Goal: Task Accomplishment & Management: Manage account settings

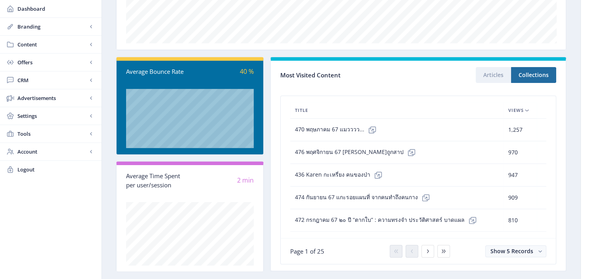
scroll to position [190, 0]
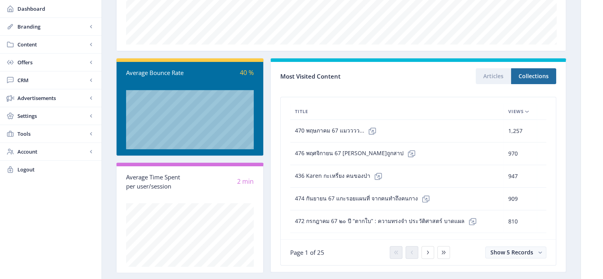
click at [511, 110] on span "Views" at bounding box center [515, 112] width 15 height 10
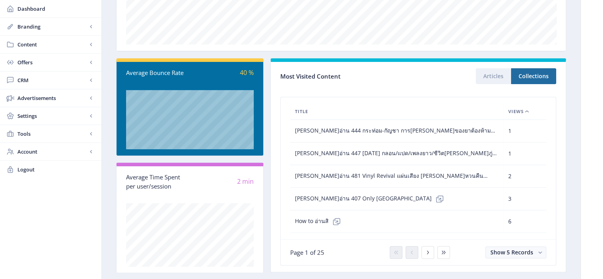
click at [511, 110] on span "Views" at bounding box center [515, 112] width 15 height 10
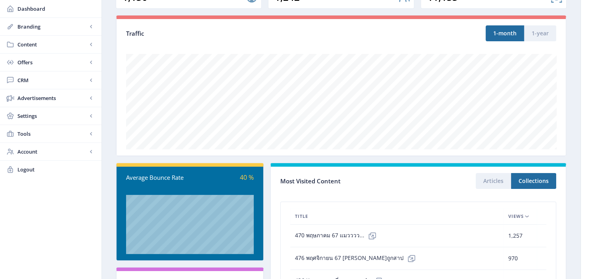
scroll to position [86, 0]
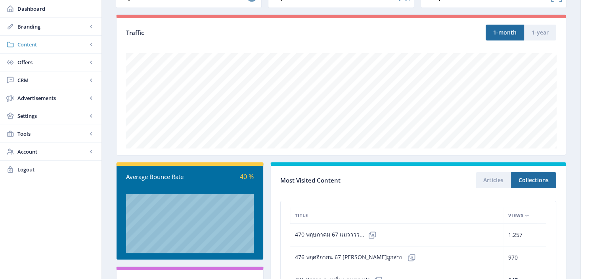
click at [22, 46] on span "Content" at bounding box center [52, 44] width 70 height 8
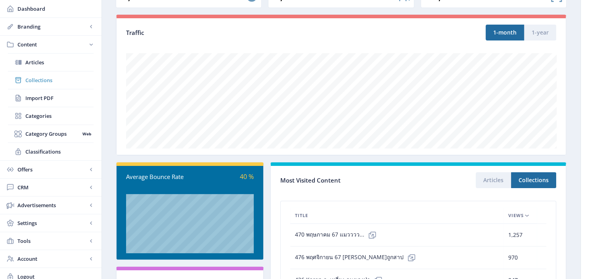
click at [46, 72] on link "Collections" at bounding box center [51, 79] width 86 height 17
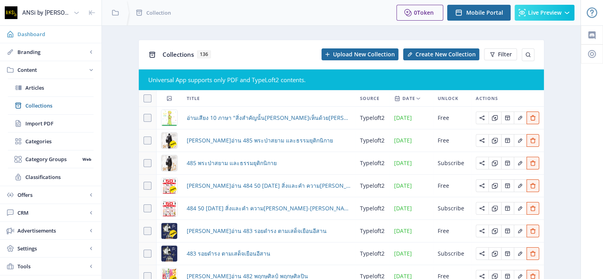
click at [30, 38] on span "Dashboard" at bounding box center [56, 34] width 78 height 8
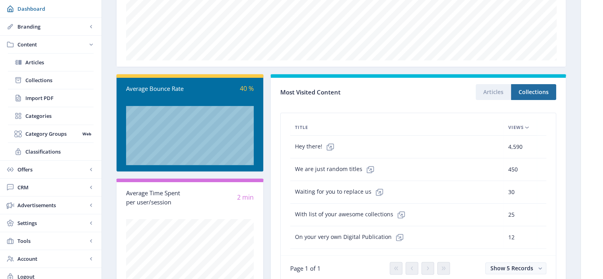
scroll to position [176, 0]
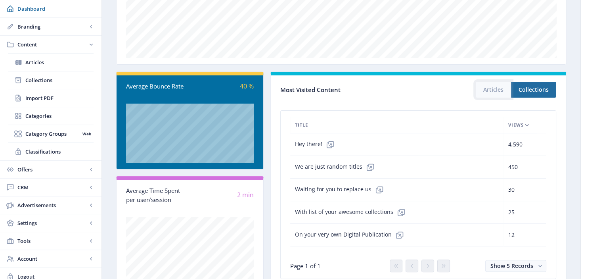
click at [491, 91] on button "Articles" at bounding box center [493, 90] width 35 height 16
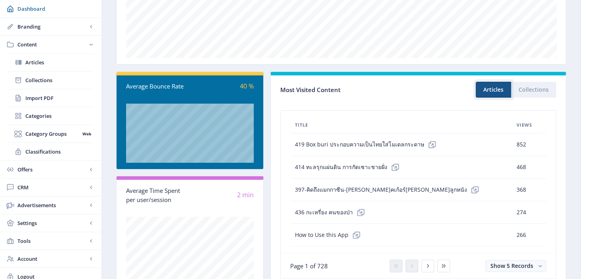
scroll to position [205, 0]
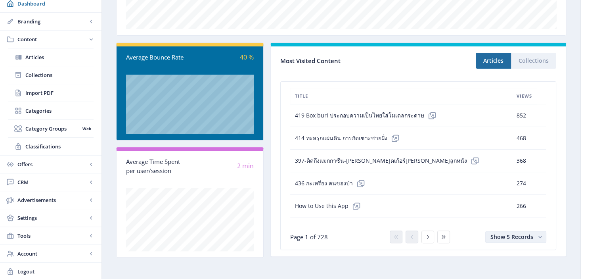
click at [503, 237] on span "Show 5 Records" at bounding box center [512, 237] width 43 height 8
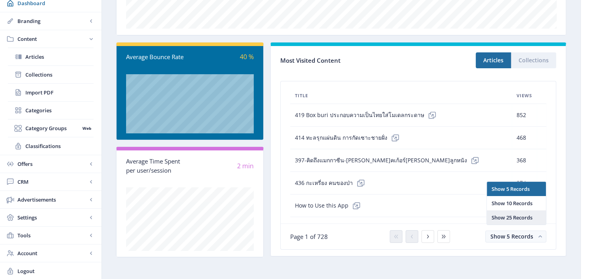
click at [502, 215] on nb-option "Show 25 Records" at bounding box center [516, 217] width 59 height 14
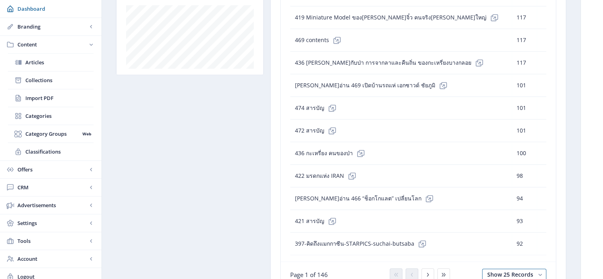
scroll to position [650, 0]
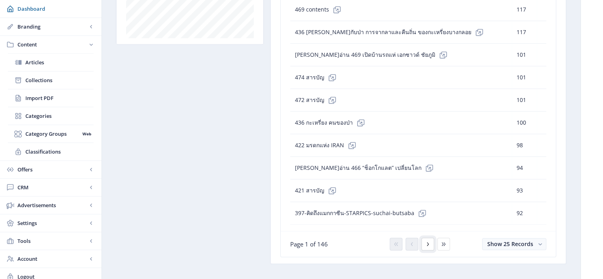
click at [426, 241] on icon at bounding box center [428, 244] width 6 height 6
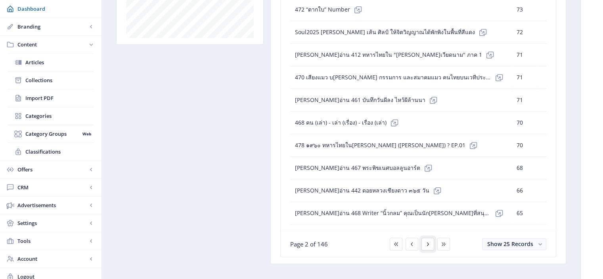
click at [429, 241] on icon at bounding box center [428, 244] width 6 height 6
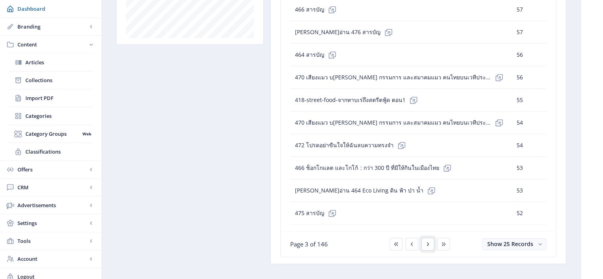
click at [427, 240] on button at bounding box center [428, 244] width 13 height 13
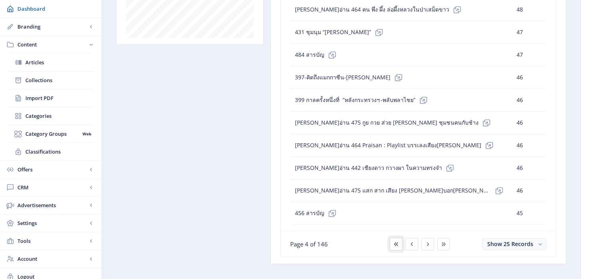
click at [396, 241] on button at bounding box center [396, 244] width 13 height 13
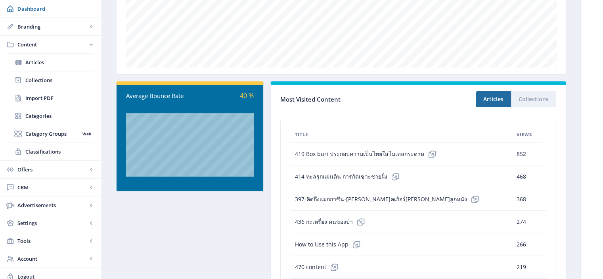
scroll to position [166, 0]
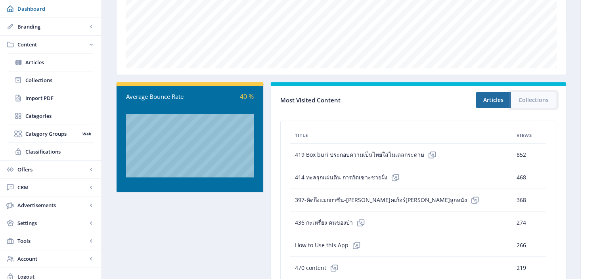
click at [533, 100] on button "Collections" at bounding box center [533, 100] width 45 height 16
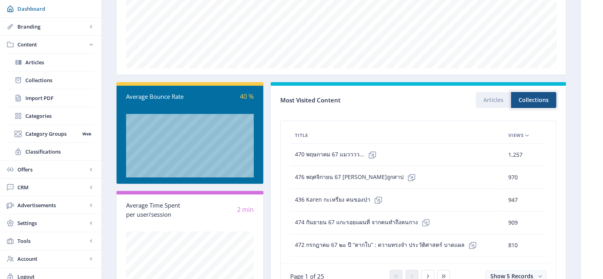
scroll to position [209, 0]
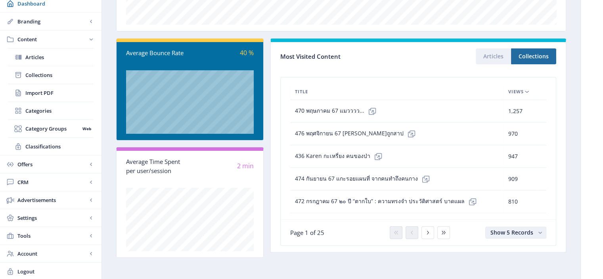
click at [513, 234] on button "Show 5 Records" at bounding box center [515, 232] width 61 height 12
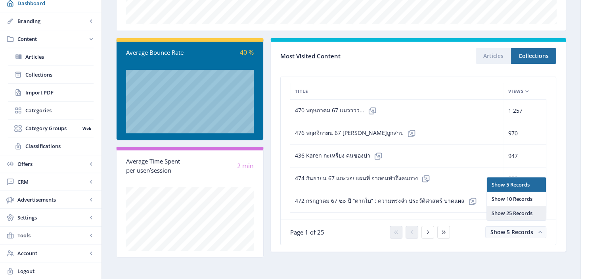
click at [512, 217] on nb-option "Show 25 Records" at bounding box center [516, 213] width 59 height 14
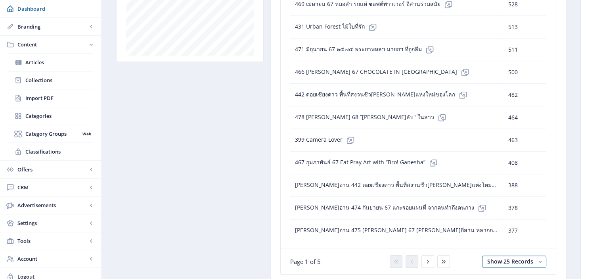
scroll to position [650, 0]
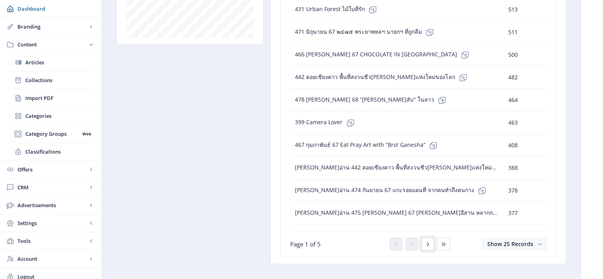
click at [428, 242] on icon at bounding box center [428, 244] width 2 height 4
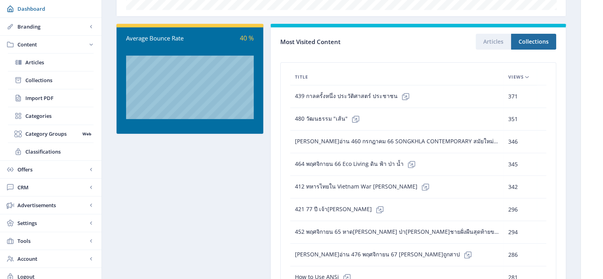
scroll to position [224, 0]
click at [43, 81] on span "Collections" at bounding box center [59, 80] width 68 height 8
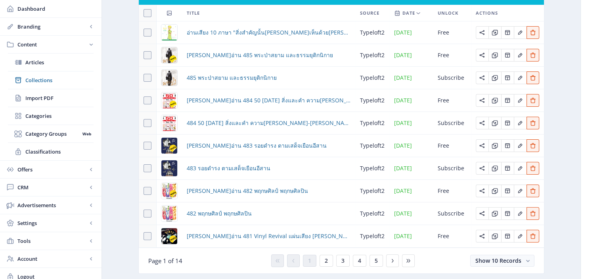
scroll to position [106, 0]
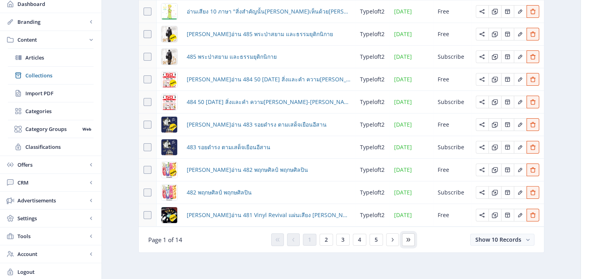
click at [409, 239] on icon at bounding box center [408, 239] width 6 height 6
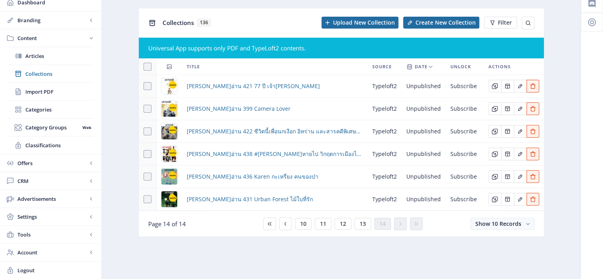
scroll to position [30, 0]
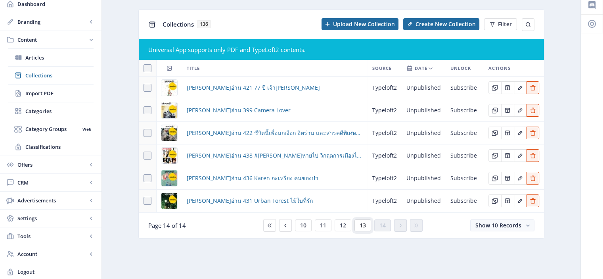
click at [362, 222] on span "13" at bounding box center [363, 225] width 6 height 6
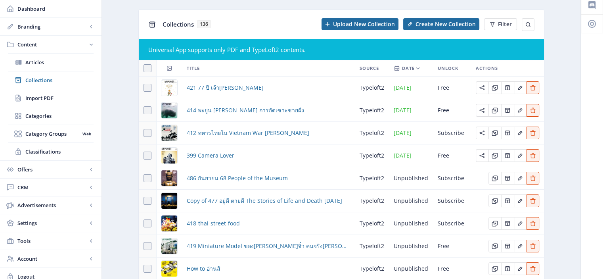
scroll to position [106, 0]
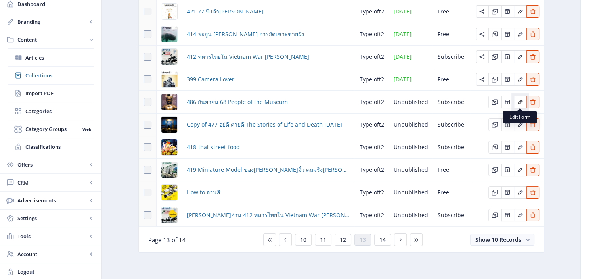
click at [523, 101] on icon "Edit page" at bounding box center [520, 102] width 6 height 6
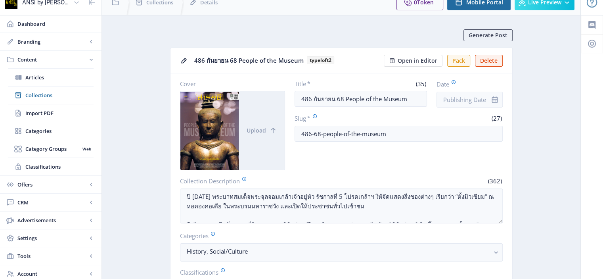
scroll to position [8, 0]
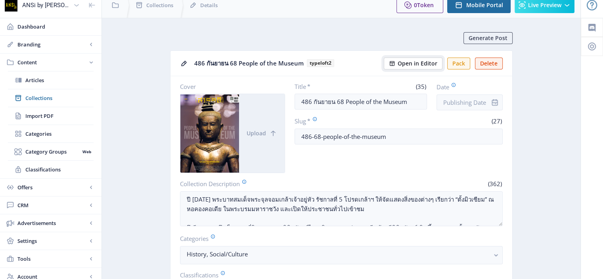
click at [406, 61] on span "Open in Editor" at bounding box center [418, 63] width 40 height 6
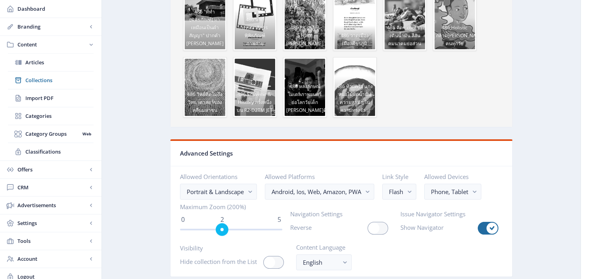
scroll to position [961, 0]
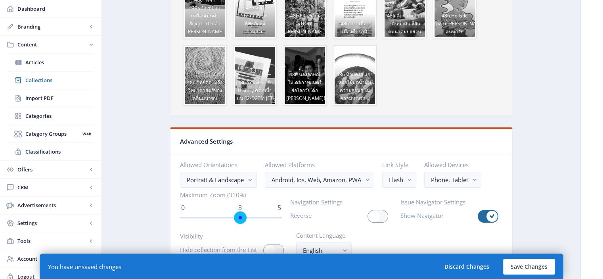
drag, startPoint x: 225, startPoint y: 213, endPoint x: 240, endPoint y: 213, distance: 15.1
click at [240, 213] on span "ngx-slider" at bounding box center [240, 217] width 13 height 13
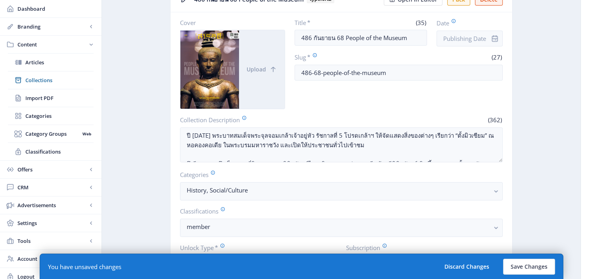
scroll to position [0, 0]
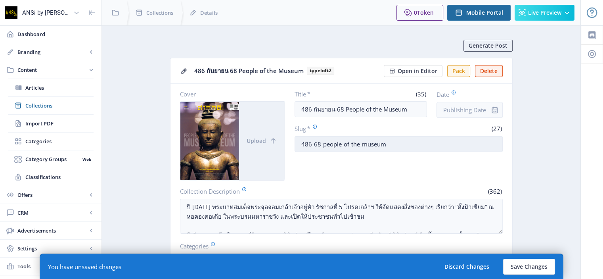
click at [321, 144] on input "486-68-people-of-the-museum" at bounding box center [399, 144] width 208 height 16
click at [375, 144] on input "people-of-the-museum" at bounding box center [399, 144] width 208 height 16
click at [303, 145] on input "people-of-the-museum" at bounding box center [399, 144] width 208 height 16
click at [301, 145] on input "people-of-the-museum" at bounding box center [399, 144] width 208 height 16
click at [381, 144] on input "486-people-of-the-museum" at bounding box center [399, 144] width 208 height 16
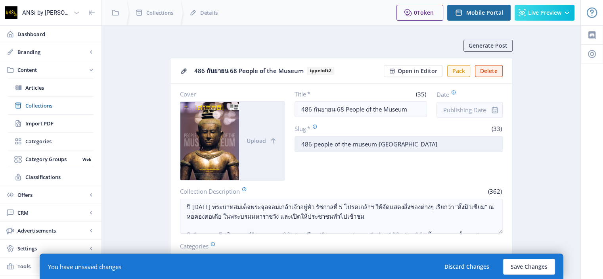
drag, startPoint x: 413, startPoint y: 145, endPoint x: 300, endPoint y: 141, distance: 113.1
click at [300, 141] on input "486-people-of-the-museum-[GEOGRAPHIC_DATA]" at bounding box center [399, 144] width 208 height 16
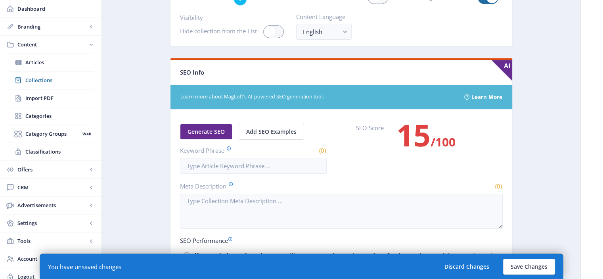
scroll to position [1179, 0]
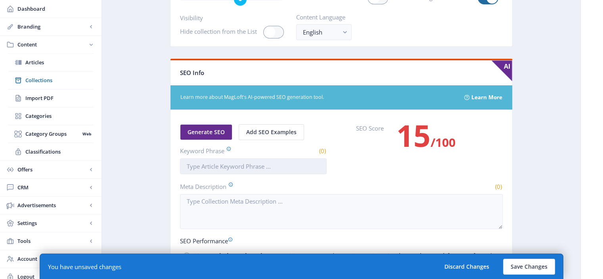
type input "486-people-of-the-museum-[GEOGRAPHIC_DATA]"
click at [213, 166] on input "Keyword Phrase" at bounding box center [253, 166] width 147 height 16
paste input "486-people-of-the-museum-[GEOGRAPHIC_DATA]"
type input "486-people-of-the-museum-[GEOGRAPHIC_DATA]"
click at [523, 268] on button "Save Changes" at bounding box center [529, 267] width 52 height 16
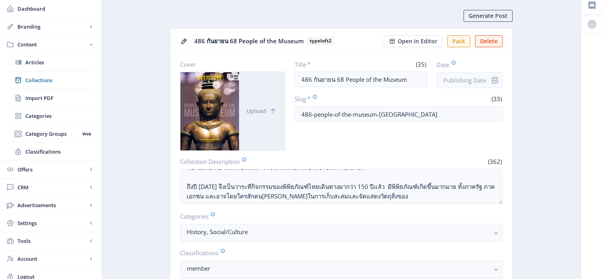
scroll to position [0, 0]
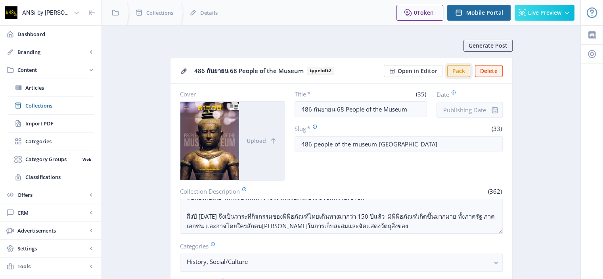
click at [455, 73] on button "Pack" at bounding box center [458, 71] width 23 height 12
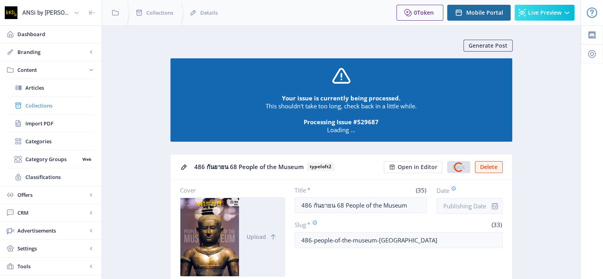
click at [53, 104] on span "Collections" at bounding box center [59, 106] width 68 height 8
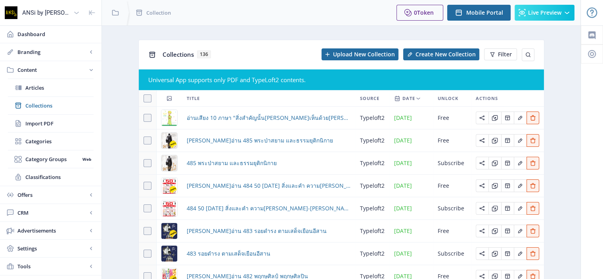
scroll to position [106, 0]
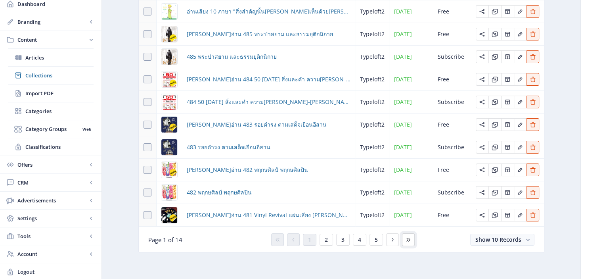
click at [409, 238] on icon at bounding box center [408, 239] width 6 height 6
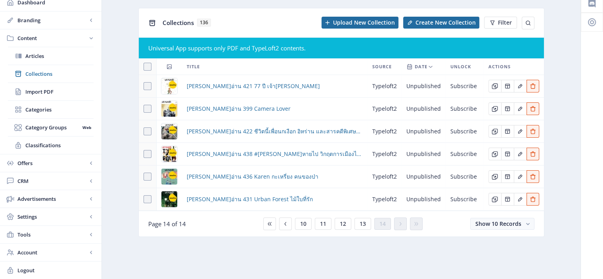
scroll to position [30, 0]
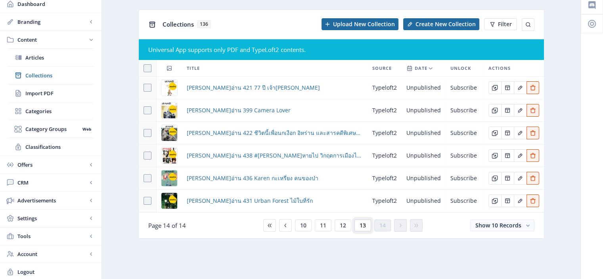
click at [365, 224] on span "13" at bounding box center [363, 225] width 6 height 6
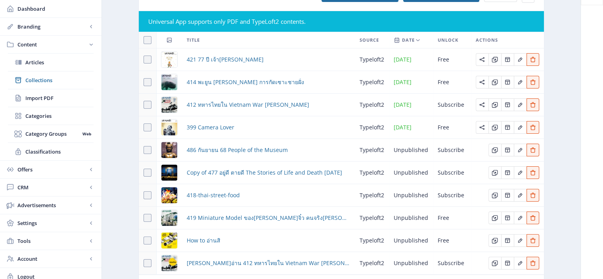
scroll to position [59, 0]
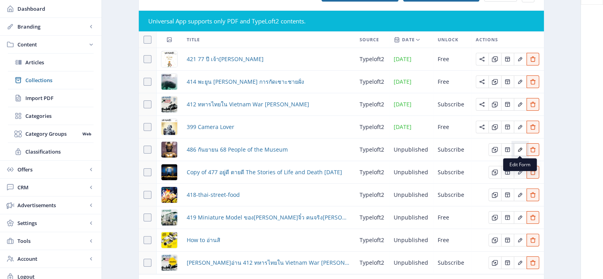
click at [518, 147] on icon "Edit page" at bounding box center [520, 149] width 6 height 6
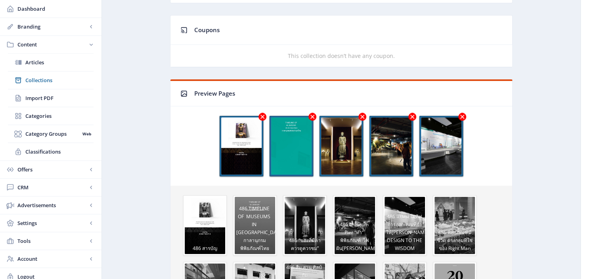
scroll to position [663, 0]
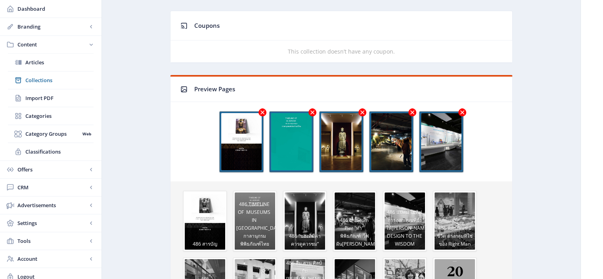
click at [262, 110] on icon at bounding box center [262, 112] width 4 height 4
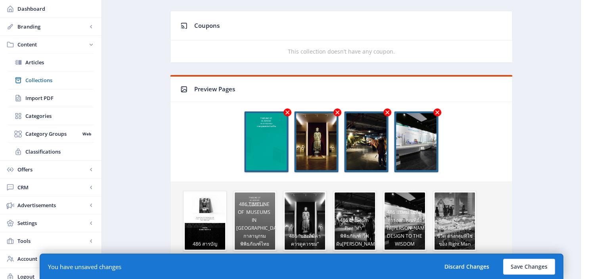
click at [288, 111] on icon at bounding box center [287, 112] width 4 height 4
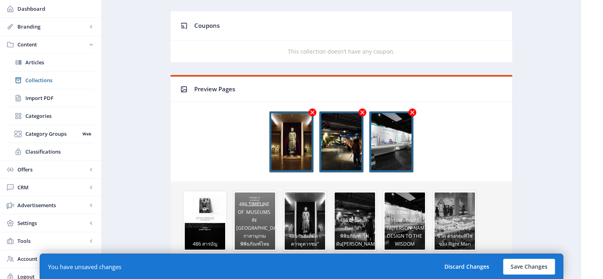
click at [310, 111] on icon at bounding box center [313, 112] width 8 height 8
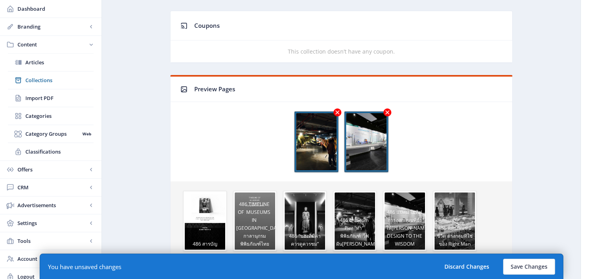
click at [335, 112] on icon at bounding box center [338, 112] width 8 height 8
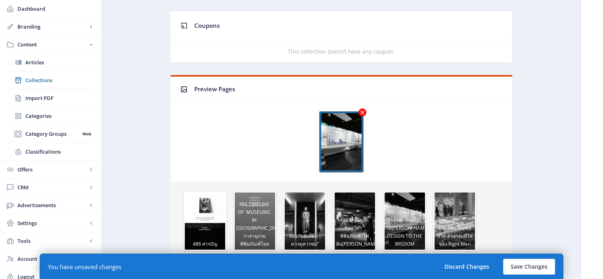
click at [360, 111] on icon at bounding box center [363, 112] width 8 height 8
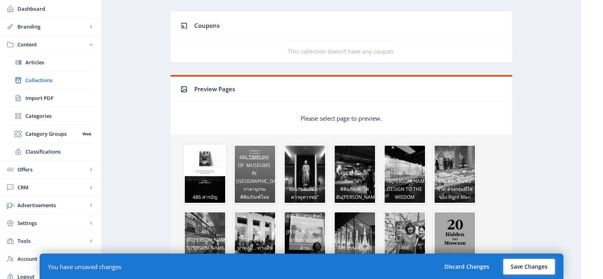
click at [520, 270] on button "Save Changes" at bounding box center [529, 267] width 52 height 16
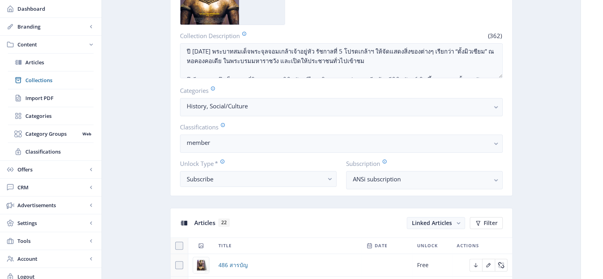
scroll to position [0, 0]
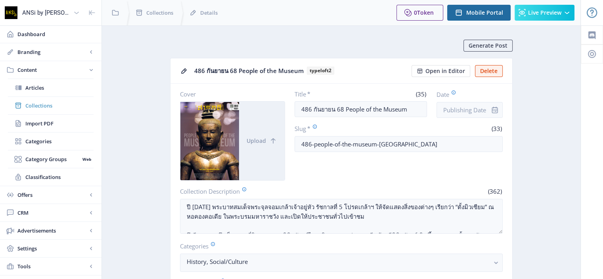
click at [62, 107] on span "Collections" at bounding box center [59, 106] width 68 height 8
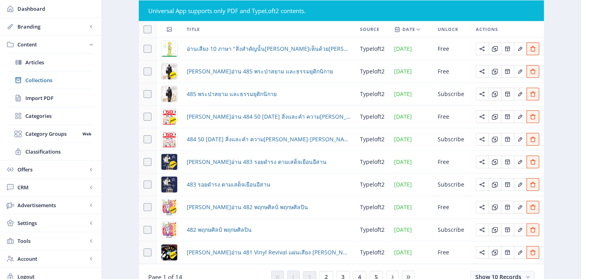
scroll to position [106, 0]
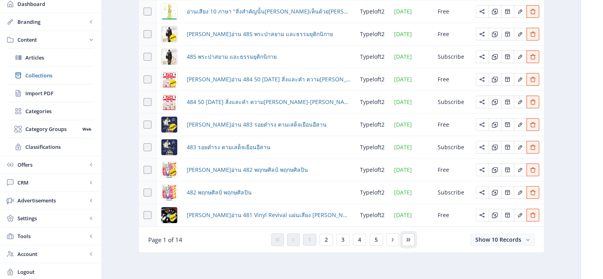
click at [405, 236] on icon at bounding box center [408, 239] width 6 height 6
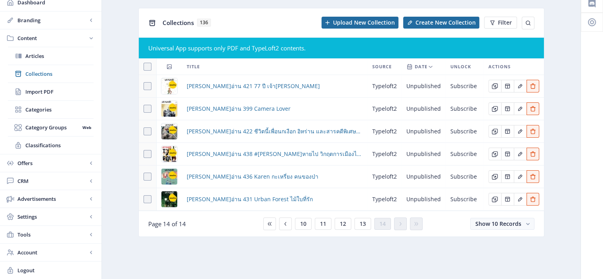
scroll to position [30, 0]
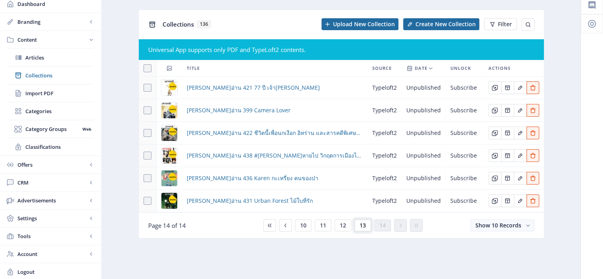
click at [364, 225] on span "13" at bounding box center [363, 225] width 6 height 6
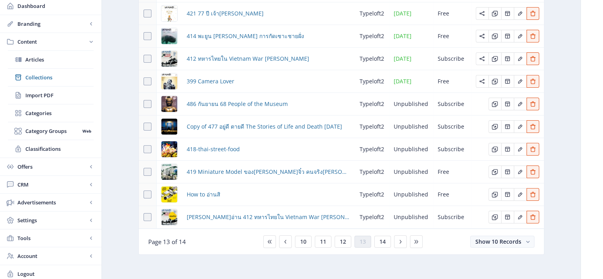
scroll to position [105, 0]
click at [494, 102] on icon "Edit page" at bounding box center [495, 103] width 6 height 6
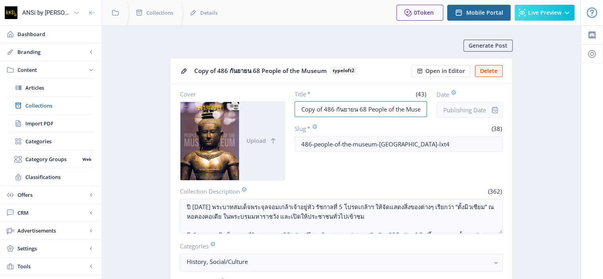
drag, startPoint x: 324, startPoint y: 109, endPoint x: 289, endPoint y: 110, distance: 34.1
click at [289, 110] on div "Cover Upload Title * (43) Copy of 486 กันยายน 68 People of the Museum Date Slug…" at bounding box center [341, 135] width 323 height 90
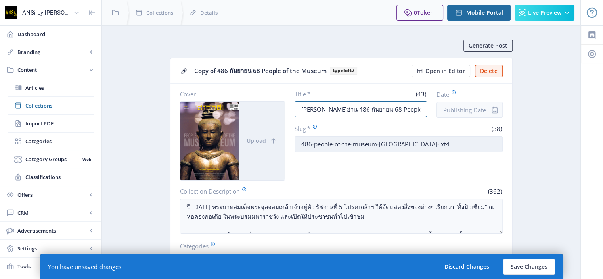
type input "[PERSON_NAME]อ่าน 486 กันยายน 68 People of the Museum"
click at [299, 142] on input "486-people-of-the-museum-[GEOGRAPHIC_DATA]-lxt4" at bounding box center [399, 144] width 208 height 16
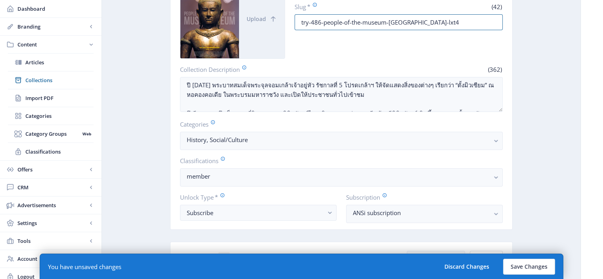
scroll to position [122, 0]
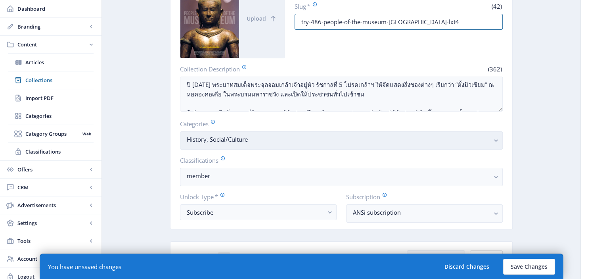
type input "try-486-people-of-the-museum-[GEOGRAPHIC_DATA]-lxt4"
click at [370, 146] on button "History, Social/Culture" at bounding box center [341, 140] width 323 height 18
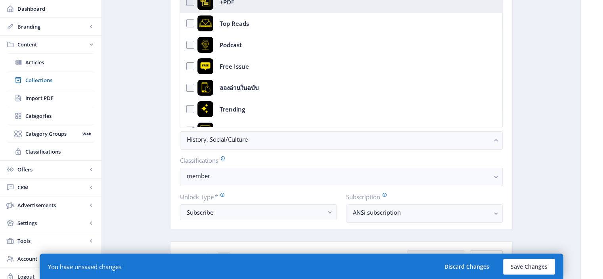
scroll to position [95, 0]
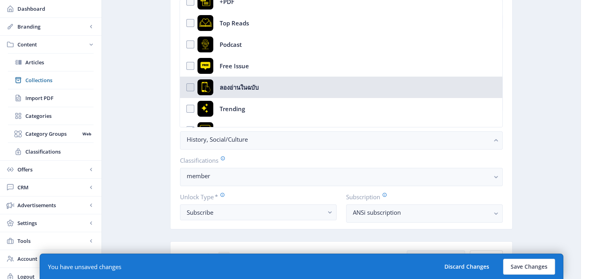
click at [190, 88] on nb-option "ลองอ่านในฉบับ" at bounding box center [341, 87] width 322 height 21
checkbox input "true"
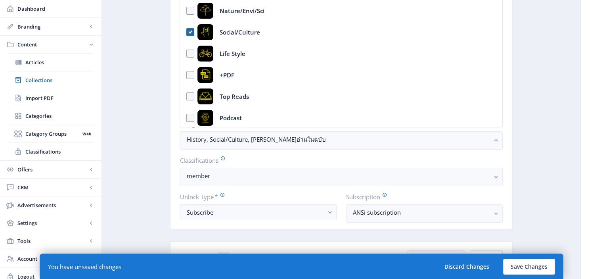
scroll to position [0, 0]
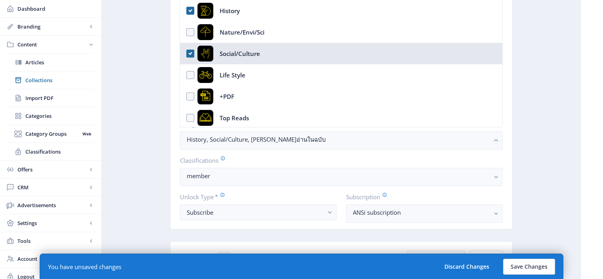
click at [191, 54] on nb-option "Social/Culture" at bounding box center [341, 53] width 322 height 21
checkbox input "false"
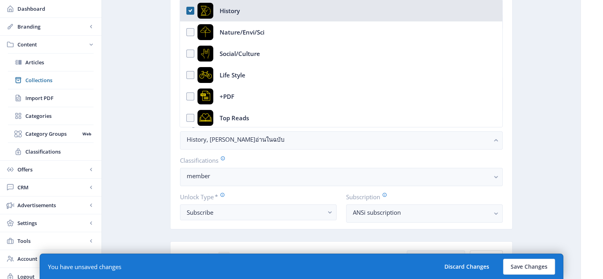
click at [190, 13] on nb-option "History" at bounding box center [341, 10] width 322 height 21
checkbox input "false"
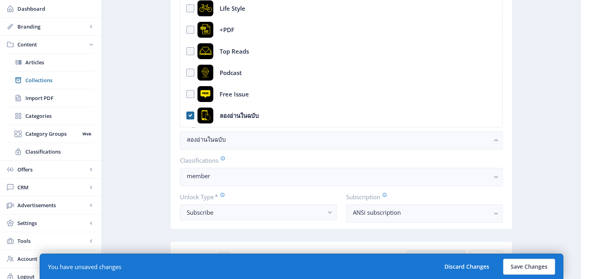
scroll to position [71, 0]
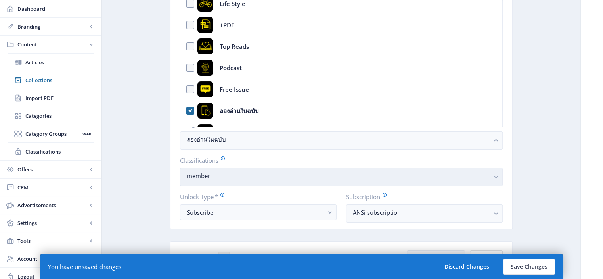
click at [387, 173] on nb-select-label "member" at bounding box center [338, 176] width 303 height 10
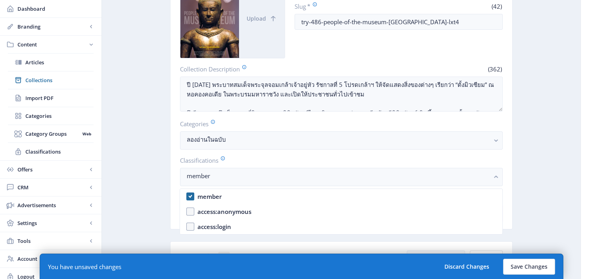
click at [190, 198] on nb-option "member" at bounding box center [341, 196] width 322 height 15
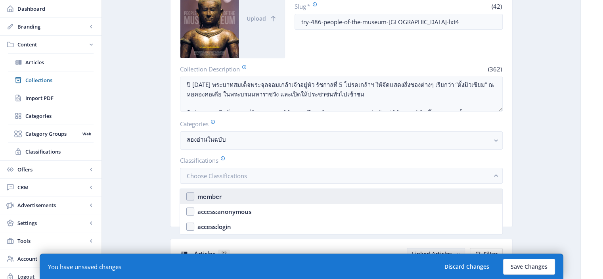
checkbox input "false"
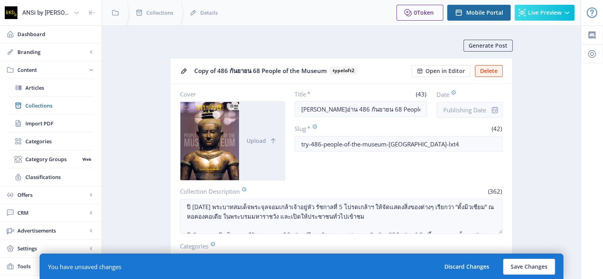
scroll to position [122, 0]
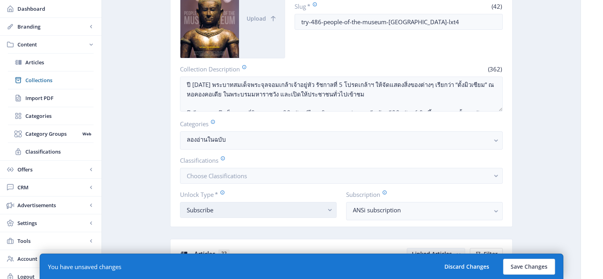
click at [328, 209] on rect "button" at bounding box center [330, 209] width 9 height 9
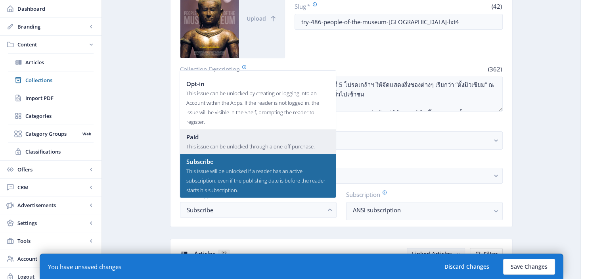
scroll to position [0, 0]
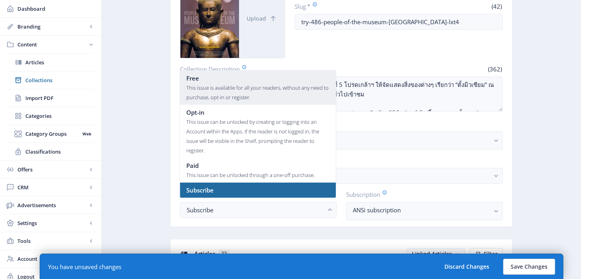
click at [241, 86] on div "This issue is available for all your readers, without any need to purchase, opt…" at bounding box center [257, 92] width 143 height 19
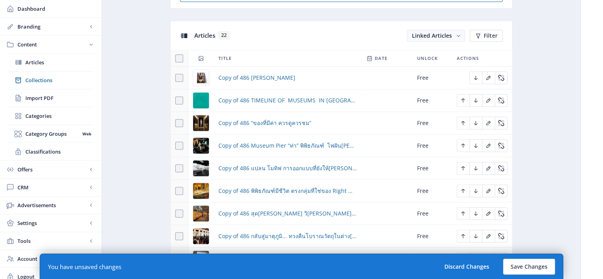
scroll to position [335, 0]
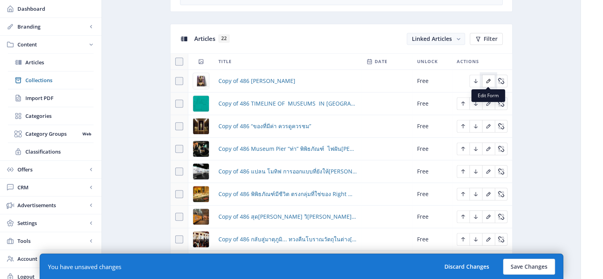
click at [486, 82] on icon "Edit page" at bounding box center [488, 81] width 6 height 6
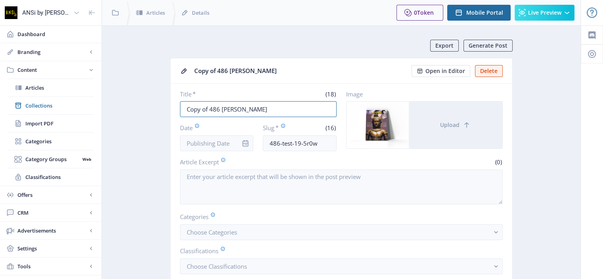
drag, startPoint x: 207, startPoint y: 109, endPoint x: 167, endPoint y: 113, distance: 41.1
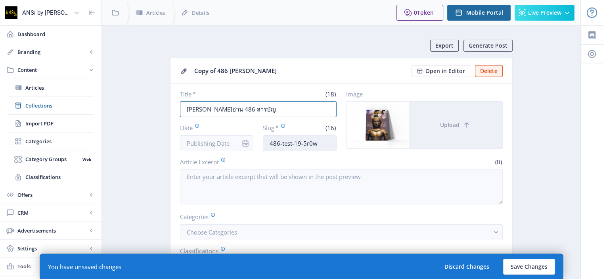
type input "[PERSON_NAME]อ่าน 486 สารบัญ"
click at [318, 142] on input "486-test-19-5r0w" at bounding box center [300, 143] width 74 height 16
click at [269, 143] on input "486-contents" at bounding box center [300, 143] width 74 height 16
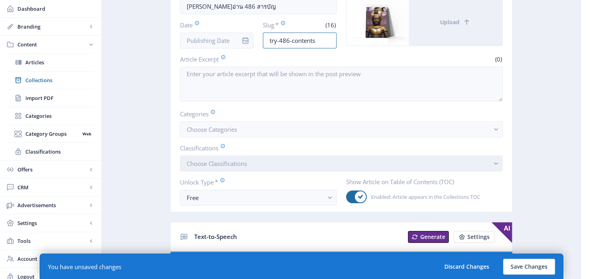
scroll to position [235, 0]
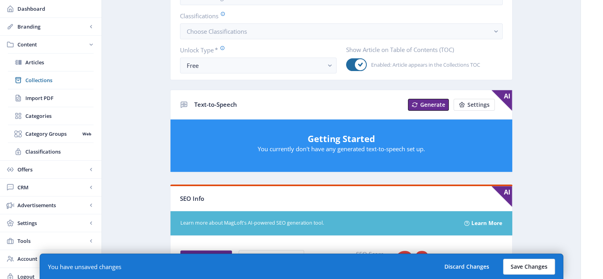
type input "try-486-contents"
click at [538, 264] on button "Save Changes" at bounding box center [529, 267] width 52 height 16
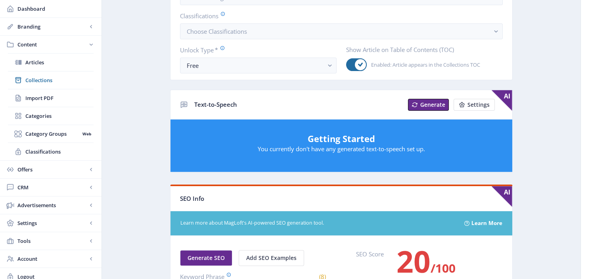
scroll to position [0, 0]
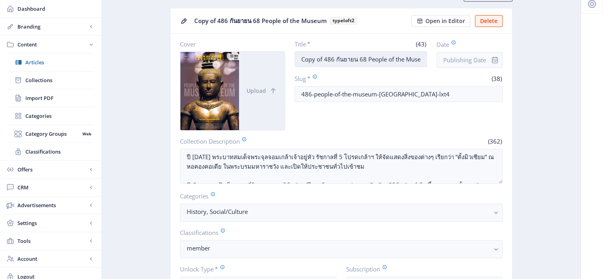
click at [324, 61] on input "Copy of 486 กันยายน 68 People of the Museum" at bounding box center [361, 59] width 132 height 16
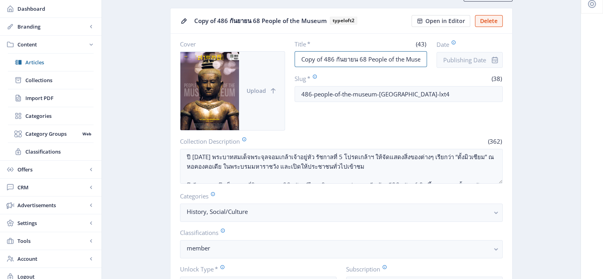
drag, startPoint x: 324, startPoint y: 61, endPoint x: 282, endPoint y: 61, distance: 42.0
click at [282, 61] on div "Cover Upload Title * (43) Copy of 486 กันยายน 68 People of the Museum Date Slug…" at bounding box center [341, 85] width 323 height 90
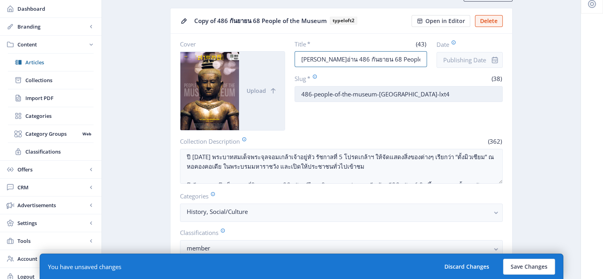
type input "[PERSON_NAME]อ่าน 486 กันยายน 68 People of the Museum"
click at [301, 91] on input "486-people-of-the-museum-[GEOGRAPHIC_DATA]-lxt4" at bounding box center [399, 94] width 208 height 16
type input "try-486-people-of-the-museum-[GEOGRAPHIC_DATA]-lxt4"
click at [537, 268] on button "Save Changes" at bounding box center [529, 267] width 52 height 16
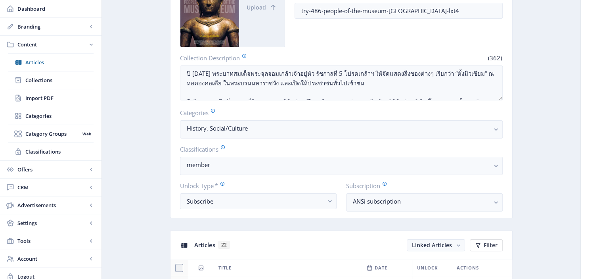
scroll to position [133, 0]
click at [306, 127] on nb-select-label "History, Social/Culture" at bounding box center [338, 128] width 303 height 10
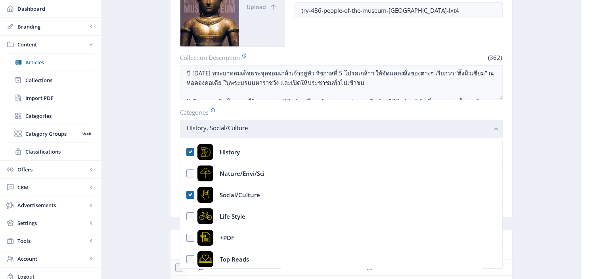
scroll to position [0, 0]
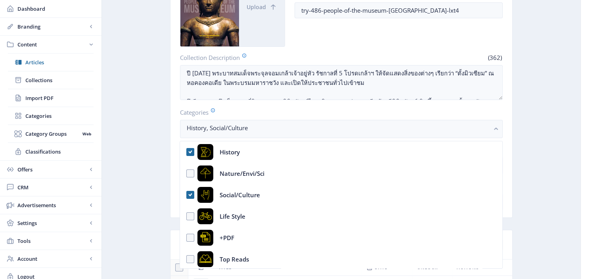
click at [192, 150] on nb-option "History" at bounding box center [341, 151] width 322 height 21
checkbox input "false"
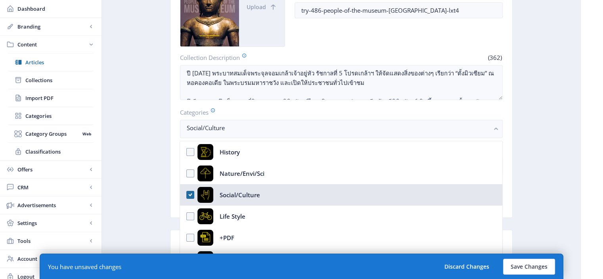
click at [188, 193] on nb-option "Social/Culture" at bounding box center [341, 194] width 322 height 21
checkbox input "false"
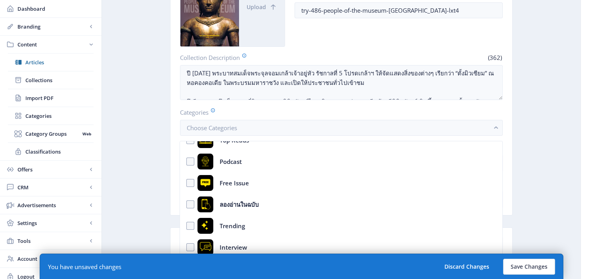
scroll to position [128, 0]
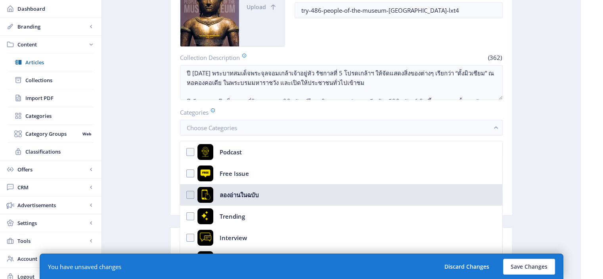
click at [192, 193] on nb-option "ลองอ่านในฉบับ" at bounding box center [341, 194] width 322 height 21
checkbox input "true"
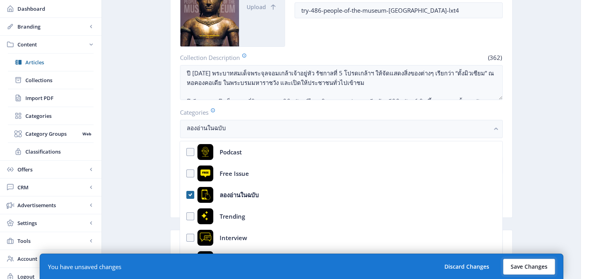
click at [527, 266] on button "Save Changes" at bounding box center [529, 267] width 52 height 16
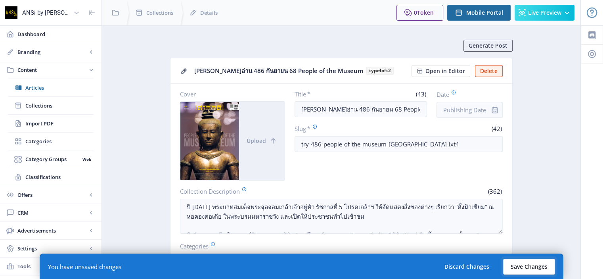
scroll to position [133, 0]
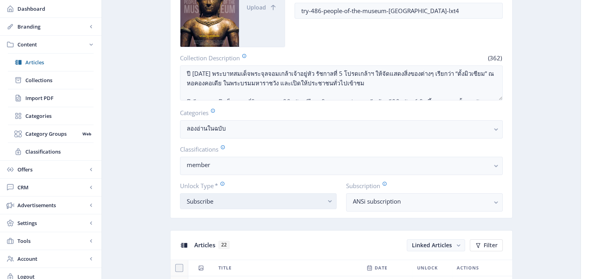
click at [293, 198] on div "Subscribe" at bounding box center [255, 201] width 137 height 10
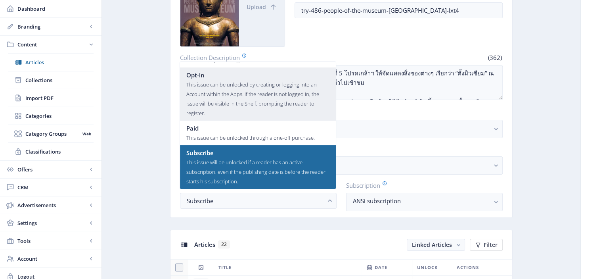
scroll to position [0, 0]
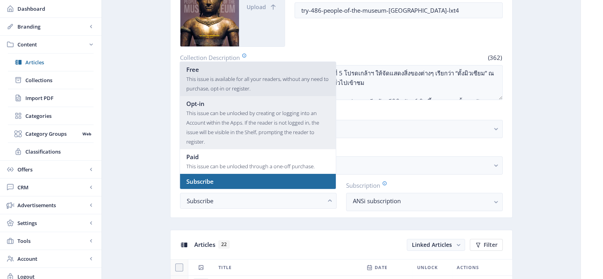
click at [231, 86] on div "This issue is available for all your readers, without any need to purchase, opt…" at bounding box center [257, 83] width 143 height 19
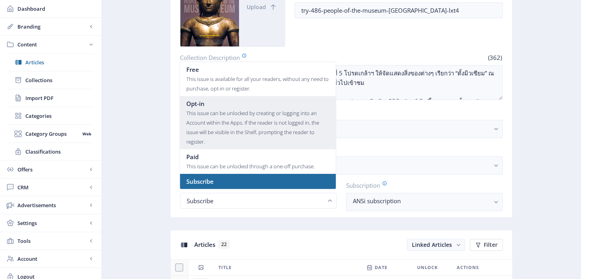
scroll to position [133, 0]
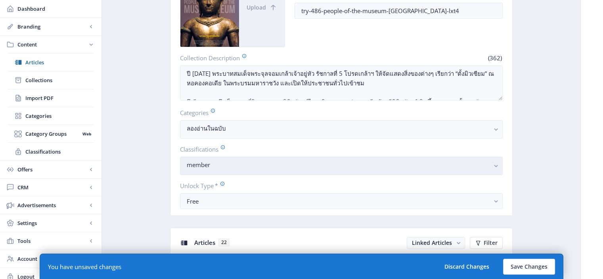
click at [248, 160] on nb-select-label "member" at bounding box center [338, 165] width 303 height 10
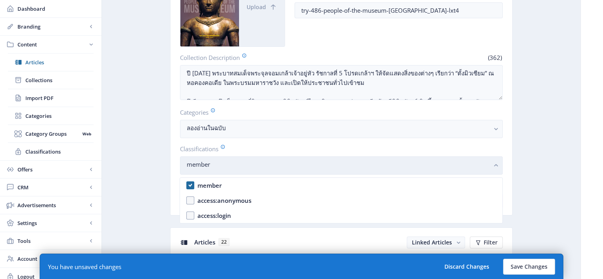
scroll to position [0, 0]
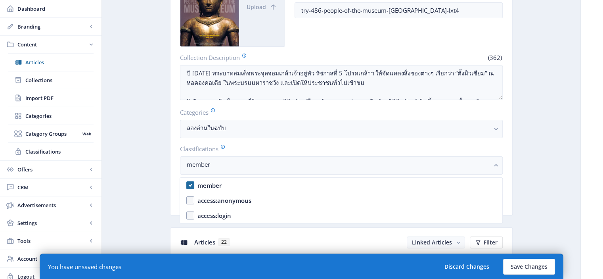
click at [188, 185] on nb-option "member" at bounding box center [341, 185] width 322 height 15
checkbox input "false"
click at [512, 264] on button "Save Changes" at bounding box center [529, 267] width 52 height 16
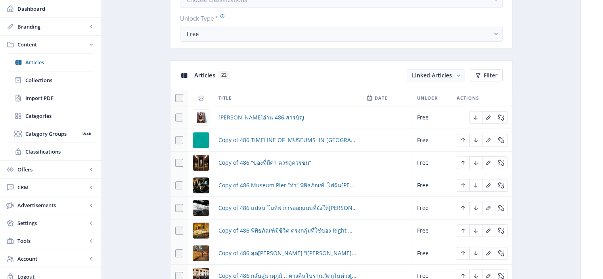
scroll to position [366, 0]
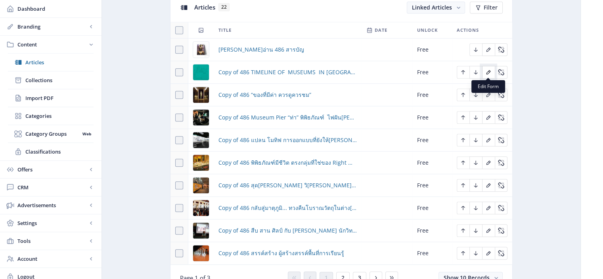
click at [488, 70] on icon "Edit page" at bounding box center [489, 72] width 4 height 4
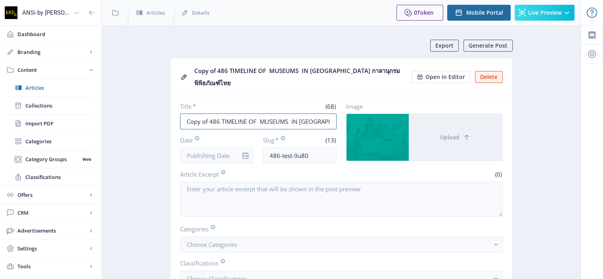
drag, startPoint x: 209, startPoint y: 119, endPoint x: 167, endPoint y: 119, distance: 42.0
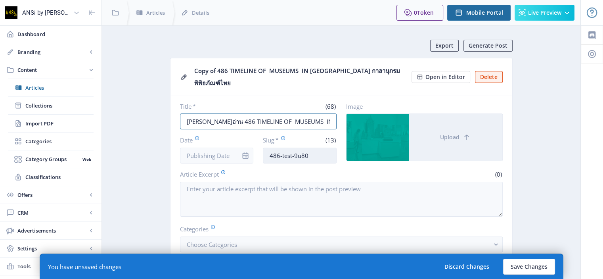
type input "[PERSON_NAME]อ่าน 486 TIMELINE OF  MUSEUMS  IN [GEOGRAPHIC_DATA] กาลานุกรมพิพิธ…"
click at [268, 154] on input "486-test-9u80" at bounding box center [300, 156] width 74 height 16
click at [316, 157] on input "try-486-test-9u80" at bounding box center [300, 156] width 74 height 16
type input "try-486-timeline-of-museums"
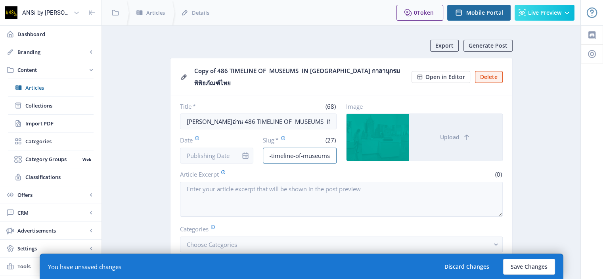
scroll to position [0, 0]
drag, startPoint x: 332, startPoint y: 155, endPoint x: 255, endPoint y: 152, distance: 76.2
click at [255, 152] on div "Date Slug * (27) try-486-timeline-of-museums" at bounding box center [258, 150] width 157 height 28
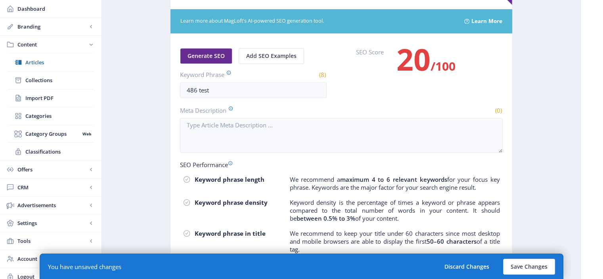
scroll to position [454, 0]
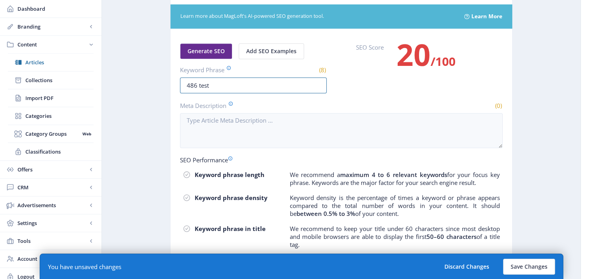
drag, startPoint x: 216, startPoint y: 87, endPoint x: 155, endPoint y: 82, distance: 60.4
paste input "try-486-timeline-of-museums"
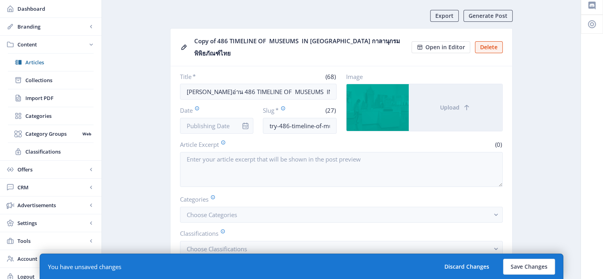
scroll to position [131, 0]
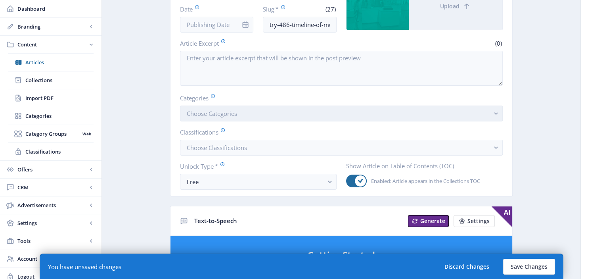
type input "try-486-timeline-of-museums"
click at [250, 110] on button "Choose Categories" at bounding box center [341, 113] width 323 height 16
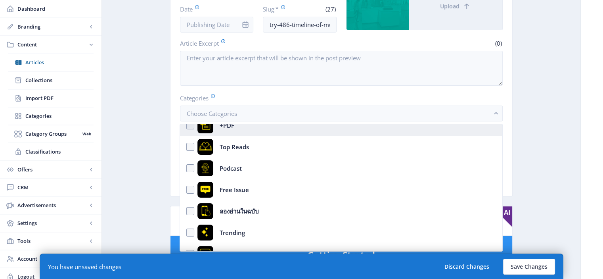
scroll to position [97, 0]
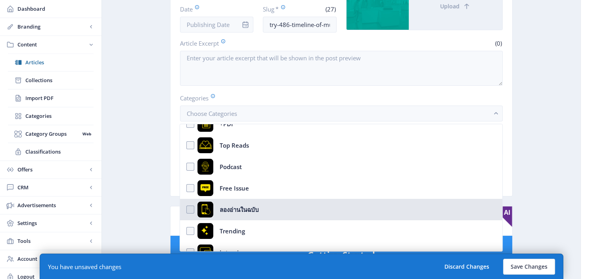
click at [192, 211] on nb-option "ลองอ่านในฉบับ" at bounding box center [341, 209] width 322 height 21
checkbox input "true"
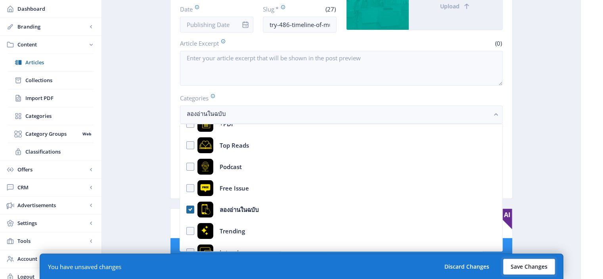
click at [527, 269] on button "Save Changes" at bounding box center [529, 267] width 52 height 16
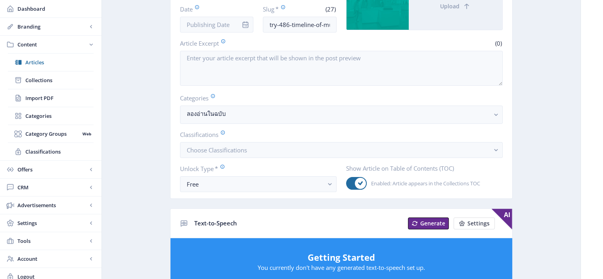
scroll to position [56, 0]
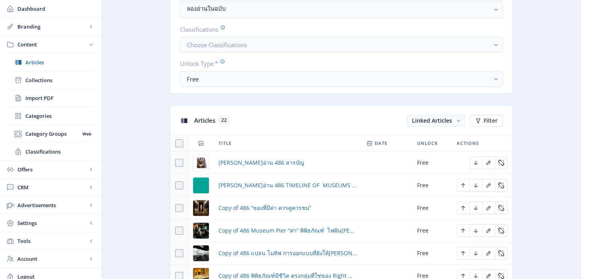
scroll to position [368, 0]
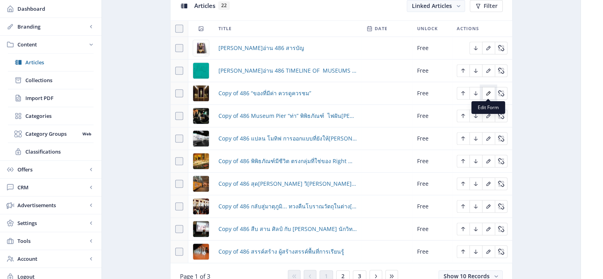
click at [490, 92] on icon "Edit page" at bounding box center [488, 93] width 6 height 6
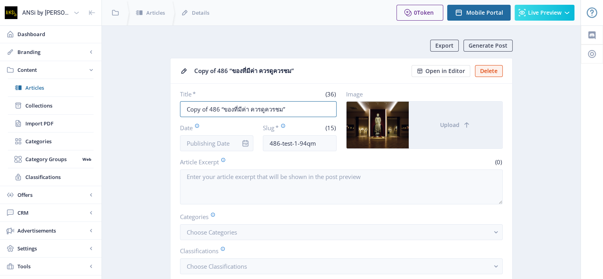
drag, startPoint x: 208, startPoint y: 107, endPoint x: 173, endPoint y: 105, distance: 35.0
click at [173, 108] on nb-card-body "Title * (36) Copy of 486 “ของที่มีค่า ควรดูควรชม” Date Slug * (15) 486-test-1-9…" at bounding box center [342, 199] width 342 height 231
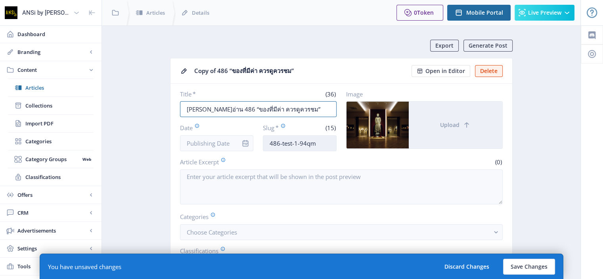
type input "[PERSON_NAME]อ่าน 486 “ของที่มีค่า ควรดูควรชม”"
click at [271, 141] on input "486-test-1-94qm" at bounding box center [300, 143] width 74 height 16
click at [327, 143] on input "try-486-test-1-94qm" at bounding box center [300, 143] width 74 height 16
drag, startPoint x: 329, startPoint y: 144, endPoint x: 259, endPoint y: 140, distance: 70.7
click at [259, 140] on div "Date Slug * (27) try-486-the-begin-of-museum" at bounding box center [258, 137] width 157 height 28
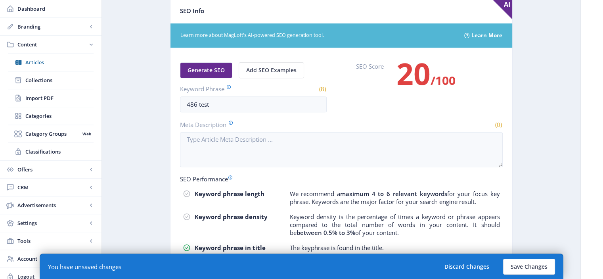
scroll to position [418, 0]
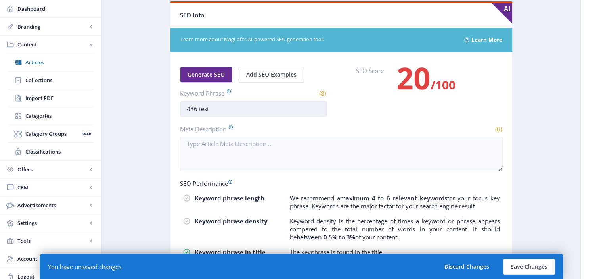
type input "try-486-the-begin-of-museum"
drag, startPoint x: 210, startPoint y: 109, endPoint x: 159, endPoint y: 104, distance: 51.3
paste input "try-486-the-begin-of-museum"
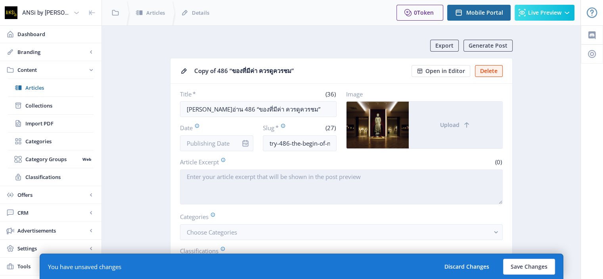
scroll to position [92, 0]
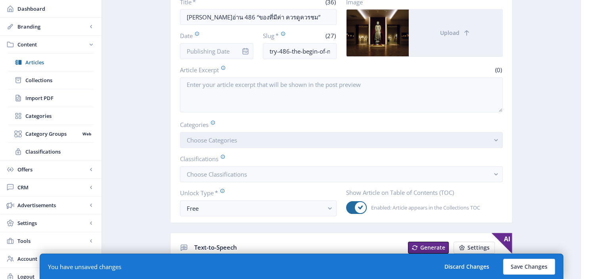
type input "try-486-the-begin-of-museum"
click at [246, 137] on button "Choose Categories" at bounding box center [341, 140] width 323 height 16
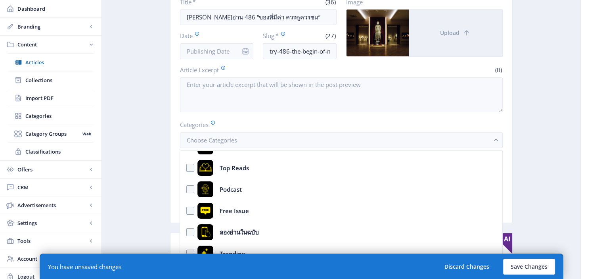
scroll to position [101, 0]
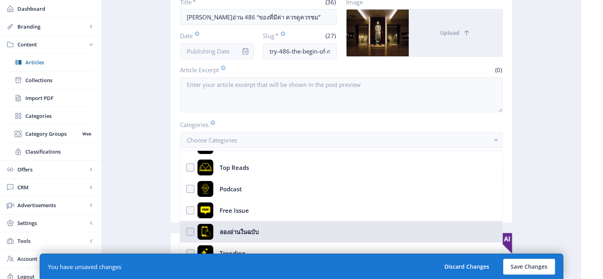
click at [188, 234] on nb-option "ลองอ่านในฉบับ" at bounding box center [341, 231] width 322 height 21
checkbox input "true"
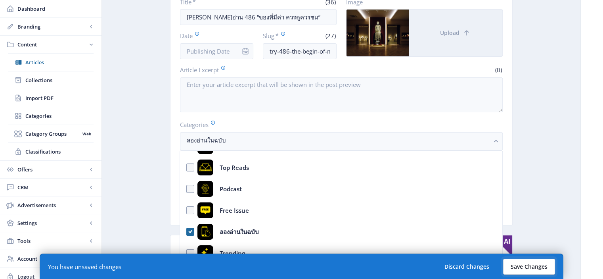
click at [531, 265] on button "Save Changes" at bounding box center [529, 267] width 52 height 16
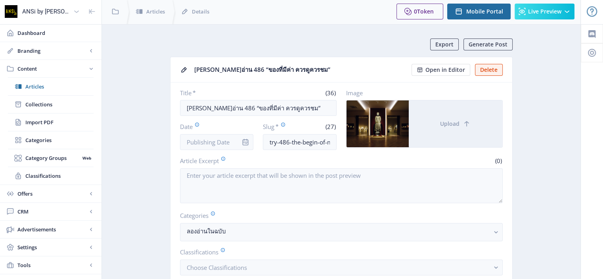
scroll to position [0, 0]
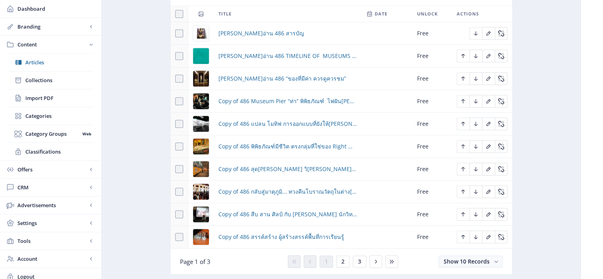
scroll to position [382, 0]
click at [489, 102] on icon "Edit page" at bounding box center [488, 101] width 6 height 6
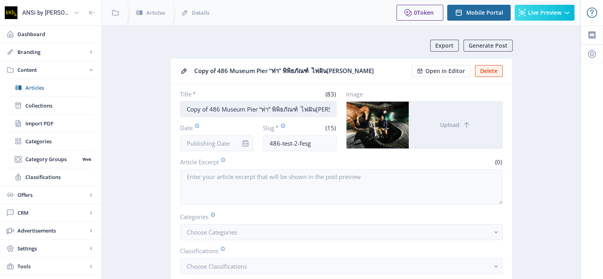
click at [209, 117] on input "Copy of 486 Museum Pier “ท่า” พิพิธภัณฑ์  ไฟฝัน[PERSON_NAME]" at bounding box center [258, 109] width 157 height 16
drag, startPoint x: 209, startPoint y: 121, endPoint x: 173, endPoint y: 115, distance: 36.3
click at [173, 115] on nb-card-body "Title * (83) Copy of 486 Museum Pier “ท่า” พิพิธภัณฑ์  ไฟฝันสองนักสะสม [PERSON_…" at bounding box center [342, 199] width 342 height 231
click at [207, 117] on input "Copy of 486 Museum Pier “ท่า” พิพิธภัณฑ์  ไฟฝัน[PERSON_NAME]" at bounding box center [258, 109] width 157 height 16
drag, startPoint x: 207, startPoint y: 123, endPoint x: 176, endPoint y: 123, distance: 30.5
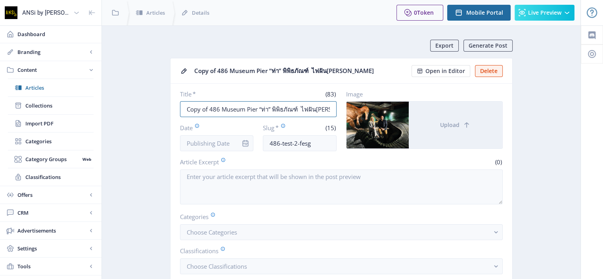
click at [176, 123] on nb-card-body "Title * (83) Copy of 486 Museum Pier “ท่า” พิพิธภัณฑ์  ไฟฝันสองนักสะสม [PERSON_…" at bounding box center [342, 199] width 342 height 231
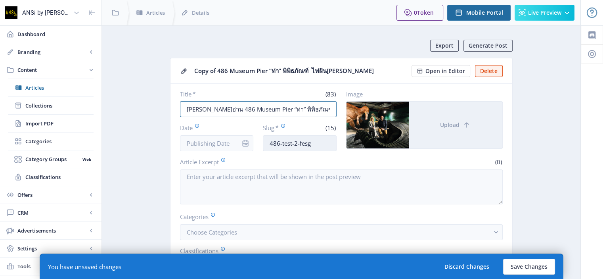
type input "[PERSON_NAME]อ่าน 486 Museum Pier “ท่า” พิพิธภัณฑ์  ไฟฝัน[PERSON_NAME]"
click at [269, 151] on input "486-test-2-fesg" at bounding box center [300, 143] width 74 height 16
click at [325, 151] on input "try-486-test-2-fesg" at bounding box center [300, 143] width 74 height 16
click at [325, 151] on input "try-486-museum-pirer" at bounding box center [300, 143] width 74 height 16
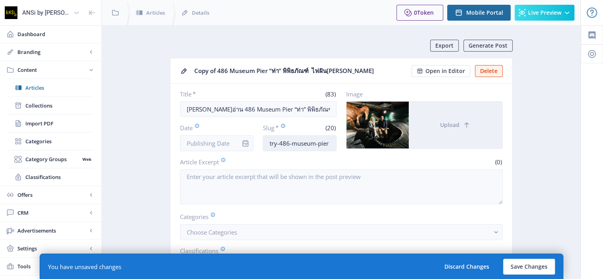
scroll to position [0, 0]
drag, startPoint x: 328, startPoint y: 155, endPoint x: 260, endPoint y: 150, distance: 68.4
click at [260, 150] on div "Date Slug * (19) try-486-museum-pier" at bounding box center [258, 137] width 157 height 28
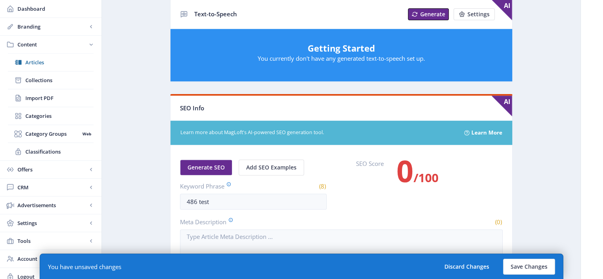
scroll to position [325, 0]
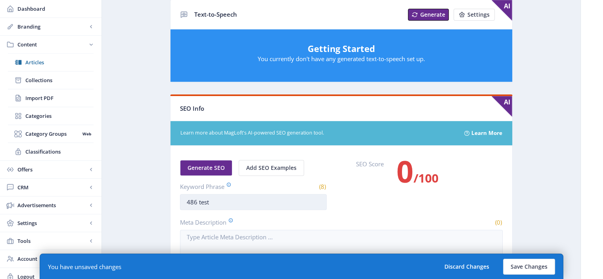
type input "try-486-museum-pier"
drag, startPoint x: 249, startPoint y: 214, endPoint x: 160, endPoint y: 214, distance: 88.4
click at [160, 214] on app-content-article "Export Generate Post Copy of 486 Museum Pier “ท่า” พิพิธภัณฑ์  ไฟฝันสองนักสะสม …" at bounding box center [341, 91] width 451 height 752
paste input "try-486-museum-pier"
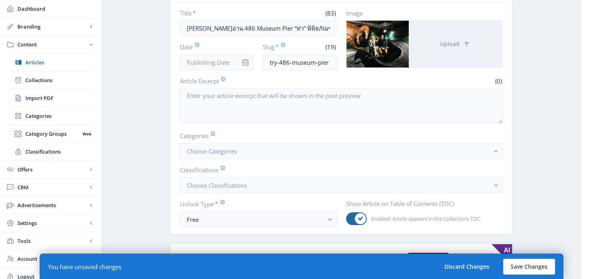
scroll to position [81, 0]
type input "try-486-museum-pier"
click at [276, 159] on button "Choose Categories" at bounding box center [341, 151] width 323 height 16
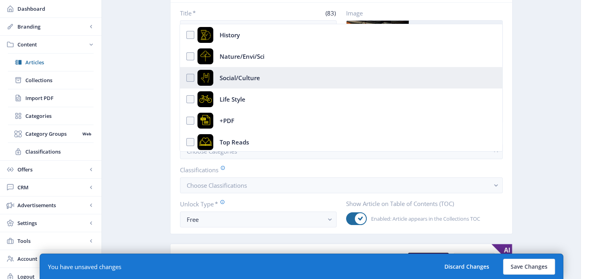
scroll to position [106, 0]
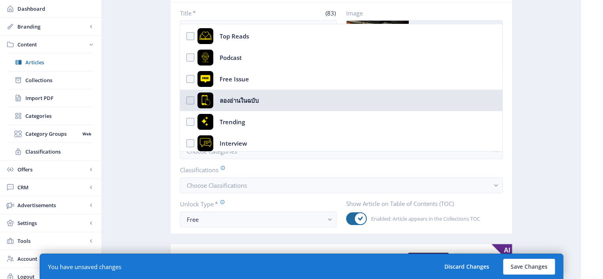
click at [191, 101] on nb-option "ลองอ่านในฉบับ" at bounding box center [341, 100] width 322 height 21
checkbox input "true"
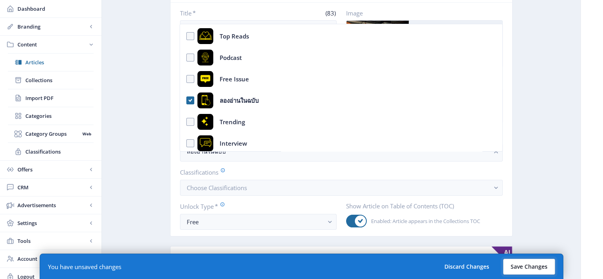
click at [527, 266] on button "Save Changes" at bounding box center [529, 267] width 52 height 16
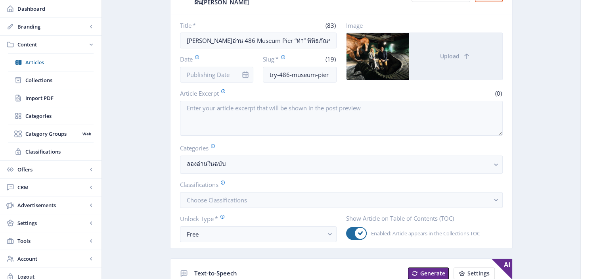
scroll to position [0, 0]
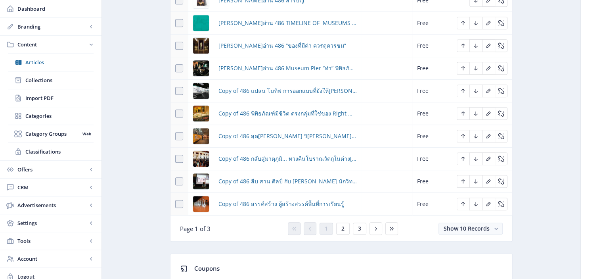
scroll to position [416, 0]
click at [489, 88] on icon "Edit page" at bounding box center [489, 90] width 4 height 4
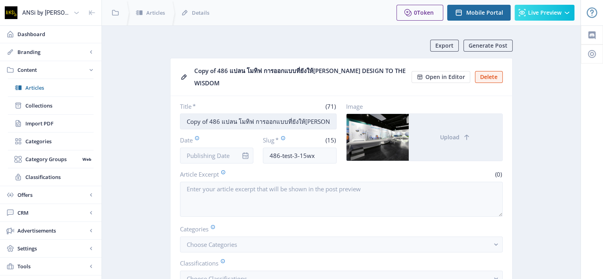
click at [208, 118] on input "Copy of 486 แปลน โมทิฟ การออกแบบที่ยังให้[PERSON_NAME] DESIGN TO THE WISDOM" at bounding box center [258, 121] width 157 height 16
drag, startPoint x: 208, startPoint y: 118, endPoint x: 169, endPoint y: 123, distance: 39.5
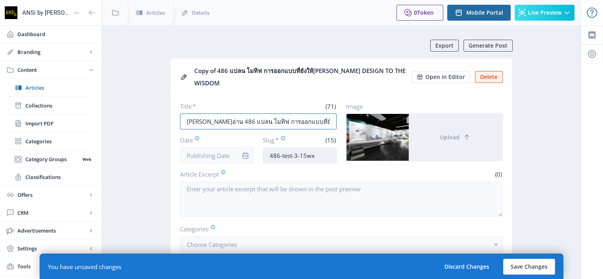
type input "[PERSON_NAME]อ่าน 486 แปลน โมทิฟ การออกแบบที่ยังให้[PERSON_NAME] DESIGN TO THE …"
click at [269, 155] on input "486-test-3-15wx" at bounding box center [300, 156] width 74 height 16
click at [328, 154] on input "try-486-test-3-15wx" at bounding box center [300, 156] width 74 height 16
drag, startPoint x: 328, startPoint y: 155, endPoint x: 265, endPoint y: 157, distance: 63.5
click at [265, 157] on input "try-486-plan-motif" at bounding box center [300, 156] width 74 height 16
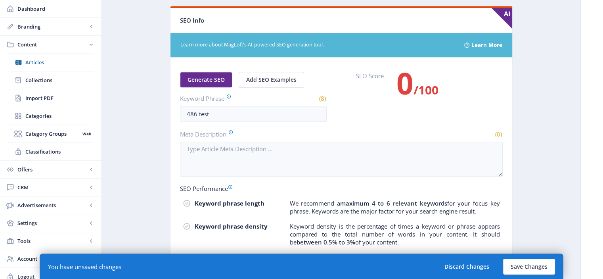
scroll to position [426, 0]
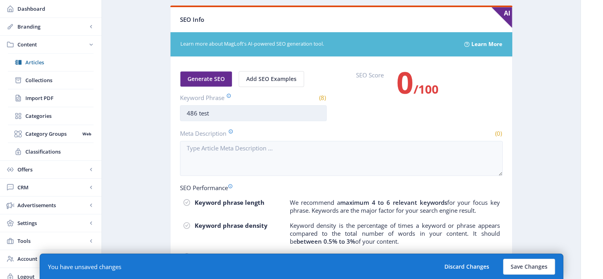
type input "try-486-plan-motif"
drag, startPoint x: 215, startPoint y: 113, endPoint x: 157, endPoint y: 107, distance: 58.3
paste input "try-486-plan-motif"
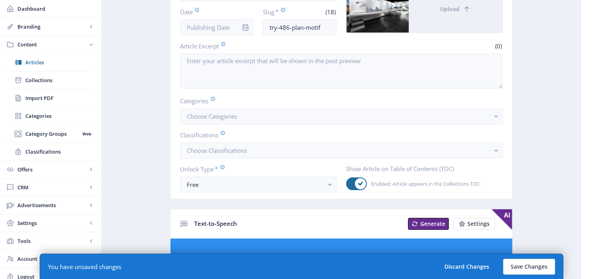
scroll to position [77, 0]
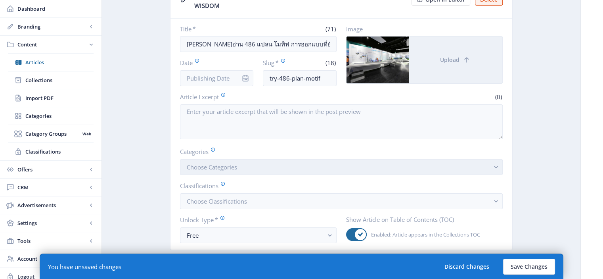
type input "try-486-plan-motif"
click at [260, 164] on button "Choose Categories" at bounding box center [341, 167] width 323 height 16
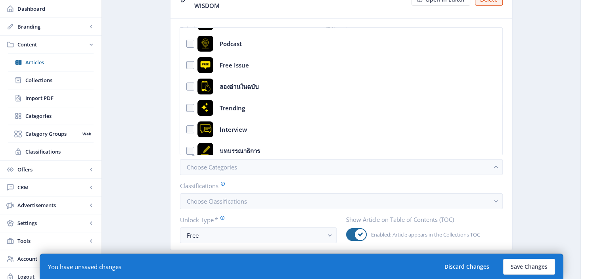
scroll to position [131, 0]
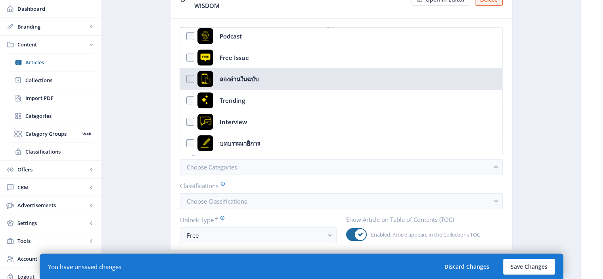
click at [189, 79] on nb-option "ลองอ่านในฉบับ" at bounding box center [341, 78] width 322 height 21
checkbox input "true"
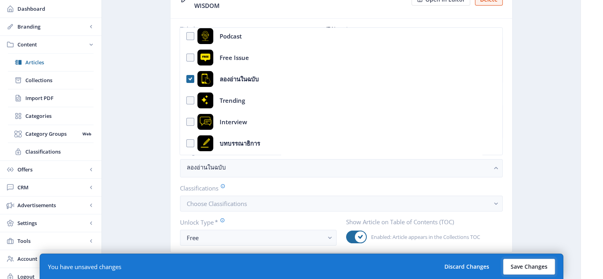
click at [543, 268] on button "Save Changes" at bounding box center [529, 267] width 52 height 16
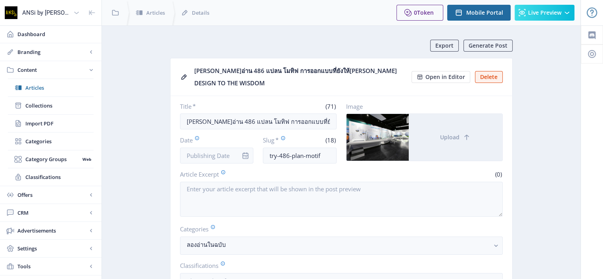
scroll to position [1, 0]
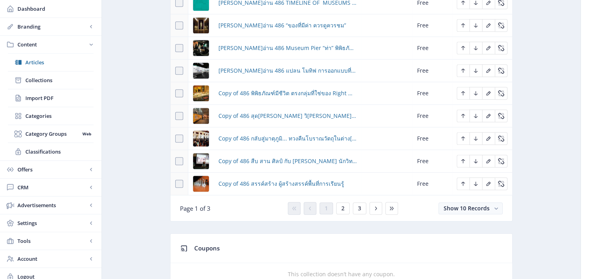
scroll to position [436, 0]
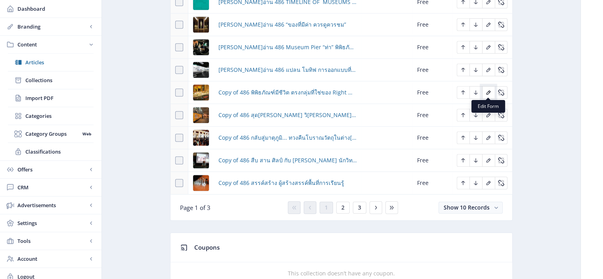
click at [487, 90] on icon "Edit page" at bounding box center [489, 92] width 4 height 4
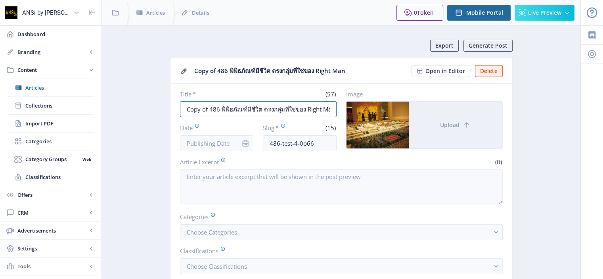
drag, startPoint x: 207, startPoint y: 107, endPoint x: 173, endPoint y: 109, distance: 35.0
click at [173, 109] on nb-card-body "Title * (57) Copy of 486 พิพิธภัณฑ์มีชีวิต ตรงกลุ่มที่ใช่ของ Right Man Date Slu…" at bounding box center [342, 199] width 342 height 231
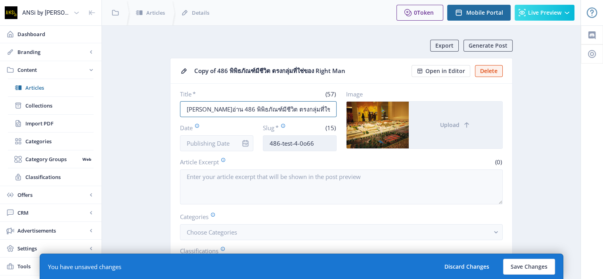
type input "[PERSON_NAME]อ่าน 486 พิพิธภัณฑ์มีชีวิต ตรงกลุ่มที่ใช่ของ Right Man"
click at [271, 142] on input "486-test-4-0o66" at bounding box center [300, 143] width 74 height 16
click at [326, 145] on input "try-486-test-4-0o66" at bounding box center [300, 143] width 74 height 16
drag, startPoint x: 326, startPoint y: 145, endPoint x: 262, endPoint y: 138, distance: 63.9
click at [262, 138] on div "Date Slug * (17) try-486-right-man" at bounding box center [258, 137] width 157 height 28
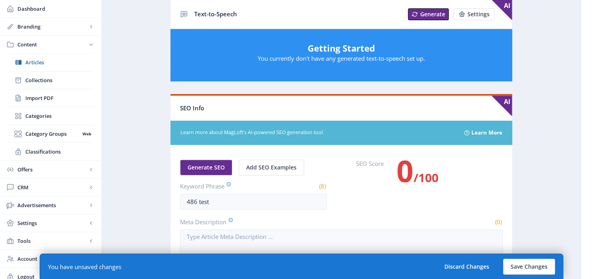
scroll to position [337, 0]
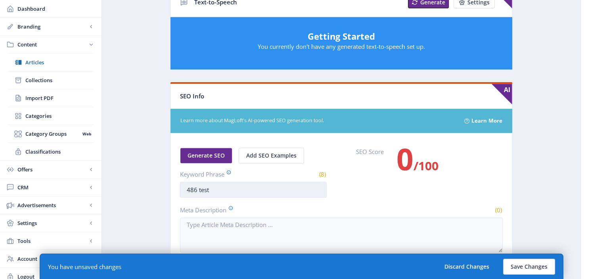
type input "try-486-right-man"
drag, startPoint x: 240, startPoint y: 194, endPoint x: 169, endPoint y: 192, distance: 71.0
click at [169, 192] on app-content-article "Export Generate Post Copy of 486 พิพิธภัณฑ์มีชีวิต ตรงกลุ่มที่ใช่ของ Right Man …" at bounding box center [341, 79] width 451 height 752
paste input "try-486-right-man"
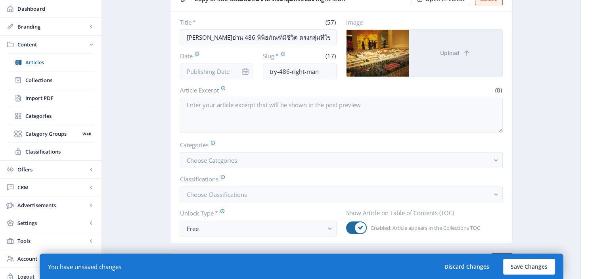
scroll to position [71, 0]
type input "try-486-right-man"
click at [282, 160] on button "Choose Categories" at bounding box center [341, 161] width 323 height 16
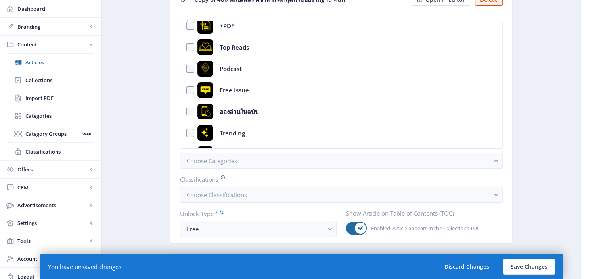
scroll to position [112, 0]
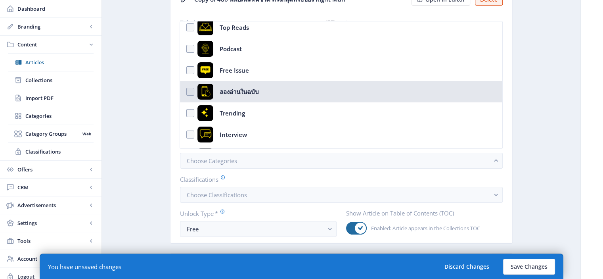
click at [190, 91] on nb-option "ลองอ่านในฉบับ" at bounding box center [341, 91] width 322 height 21
checkbox input "true"
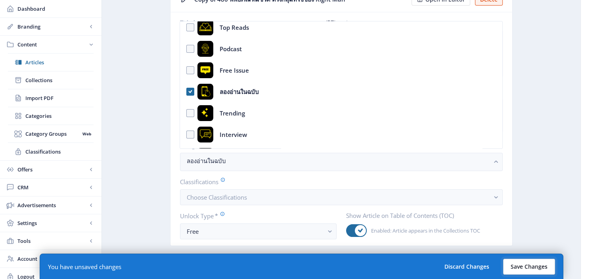
click at [513, 264] on button "Save Changes" at bounding box center [529, 267] width 52 height 16
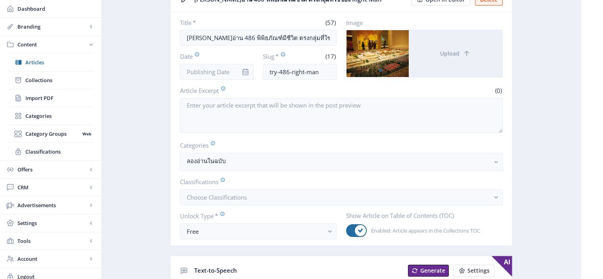
scroll to position [0, 0]
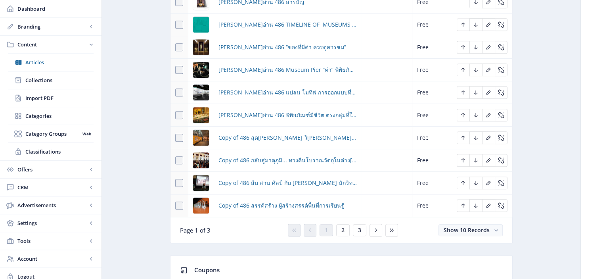
scroll to position [435, 0]
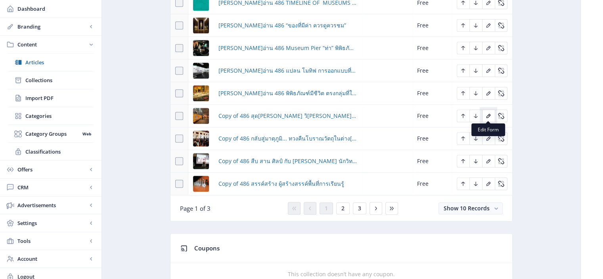
click at [488, 115] on icon "Edit page" at bounding box center [488, 116] width 6 height 6
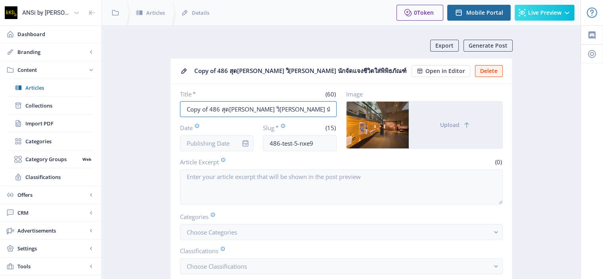
drag, startPoint x: 208, startPoint y: 109, endPoint x: 171, endPoint y: 109, distance: 36.9
click at [171, 109] on nb-card-body "Title * (60) Copy of 486 สุด[PERSON_NAME] วิ[PERSON_NAME] นักจัดแจงชีวิตใส่พิพิ…" at bounding box center [342, 199] width 342 height 231
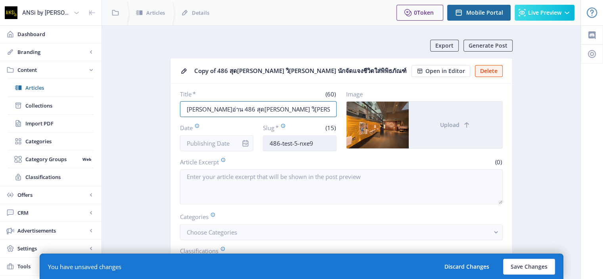
type input "[PERSON_NAME]อ่าน 486 สุด[PERSON_NAME] วิ[PERSON_NAME] นักจัดแจงชีวิตใส่พิพิธภั…"
click at [271, 142] on input "486-test-5-nxe9" at bounding box center [300, 143] width 74 height 16
click at [326, 145] on input "try-486-test-5-nxe9" at bounding box center [300, 143] width 74 height 16
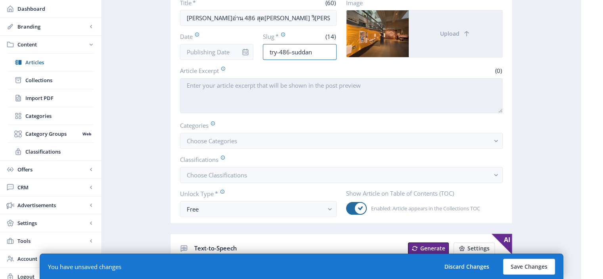
scroll to position [90, 0]
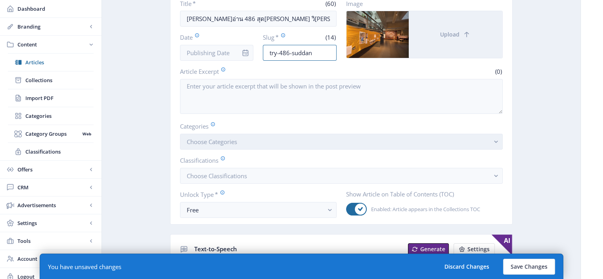
type input "try-486-suddan"
click at [334, 138] on button "Choose Categories" at bounding box center [341, 142] width 323 height 16
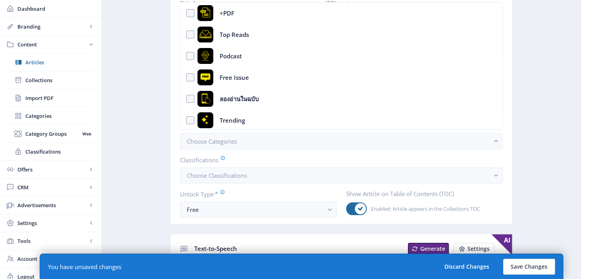
scroll to position [86, 0]
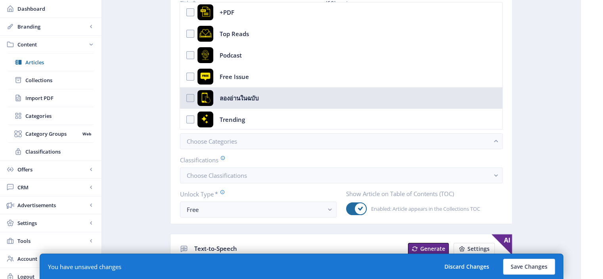
click at [189, 96] on nb-option "ลองอ่านในฉบับ" at bounding box center [341, 97] width 322 height 21
checkbox input "true"
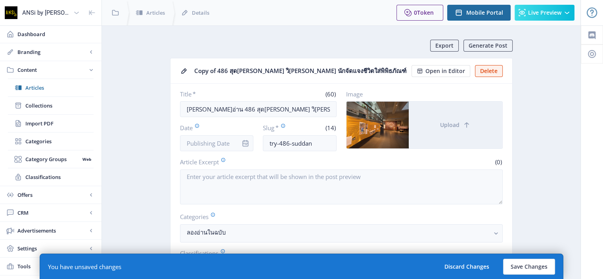
scroll to position [90, 0]
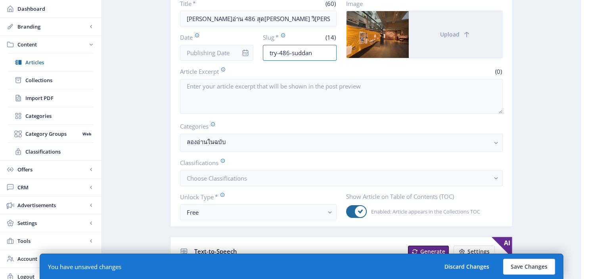
drag, startPoint x: 314, startPoint y: 53, endPoint x: 256, endPoint y: 52, distance: 58.7
click at [256, 52] on div "Date Slug * (14) try-486-suddan" at bounding box center [258, 47] width 157 height 28
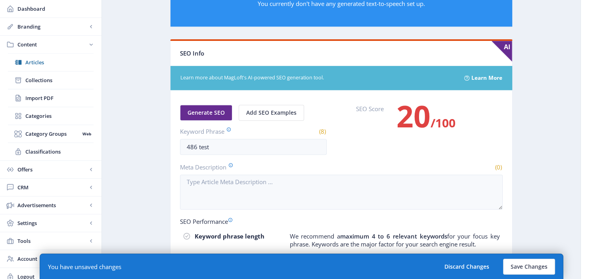
scroll to position [387, 0]
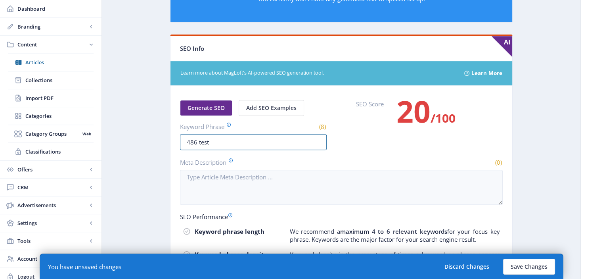
drag, startPoint x: 215, startPoint y: 136, endPoint x: 168, endPoint y: 144, distance: 47.1
click at [168, 144] on app-content-article "Export Generate Post Copy of 486 สุด[PERSON_NAME] วิ[PERSON_NAME] นักจัดแจงชีวิ…" at bounding box center [341, 22] width 451 height 739
paste input "try-486-suddan"
type input "try-486-suddan"
click at [529, 266] on button "Save Changes" at bounding box center [529, 267] width 52 height 16
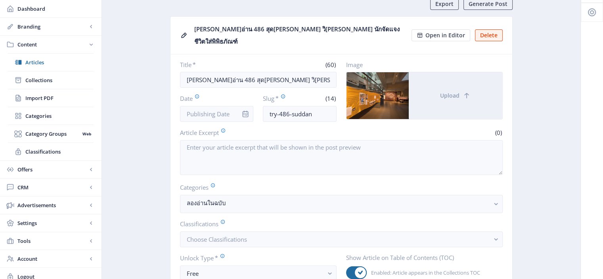
scroll to position [41, 0]
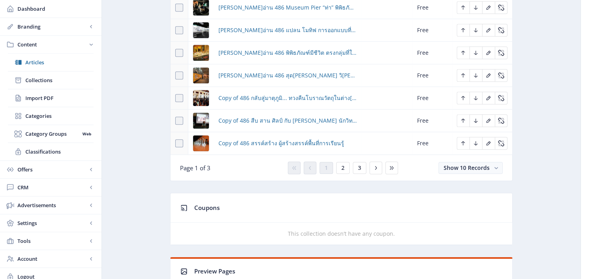
scroll to position [506, 0]
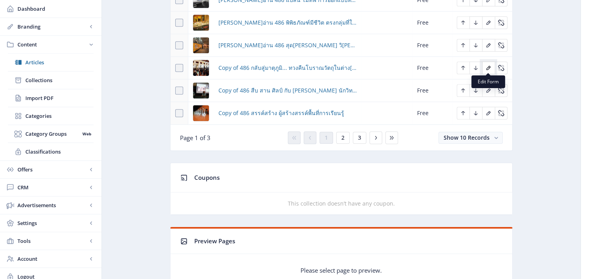
click at [487, 66] on icon "Edit page" at bounding box center [488, 68] width 6 height 6
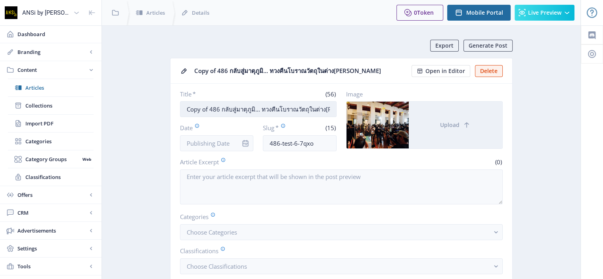
click at [208, 109] on input "Copy of 486 กลับสู่มาตุภูมิ... ทวงคืนโบราณวัตถุในต่าง[PERSON_NAME]" at bounding box center [258, 109] width 157 height 16
drag, startPoint x: 208, startPoint y: 109, endPoint x: 172, endPoint y: 106, distance: 35.8
click at [172, 106] on nb-card-body "Title * (56) Copy of 486 กลับสู่มาตุภูมิ... ทวงคืนโบราณวัตถุในต่าง[PERSON_NAME]…" at bounding box center [342, 199] width 342 height 231
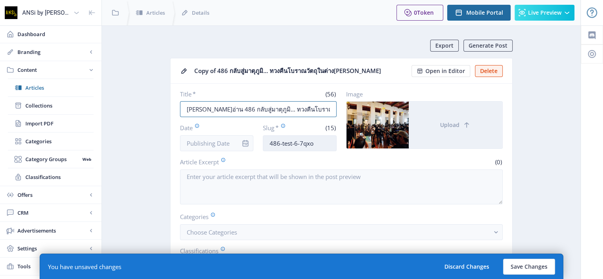
type input "[PERSON_NAME]อ่าน 486 กลับสู่มาตุภูมิ... ทวงคืนโบราณวัตถุในต่าง[PERSON_NAME]"
click at [270, 140] on input "486-test-6-7qxo" at bounding box center [300, 143] width 74 height 16
click at [323, 143] on input "try-486-test-6-7qxo" at bounding box center [300, 143] width 74 height 16
drag, startPoint x: 323, startPoint y: 143, endPoint x: 268, endPoint y: 135, distance: 56.1
click at [266, 135] on input "try-486-take-back" at bounding box center [300, 143] width 74 height 16
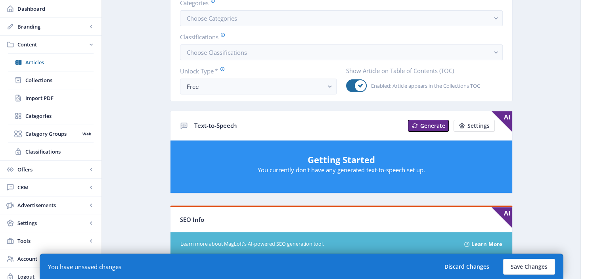
scroll to position [365, 0]
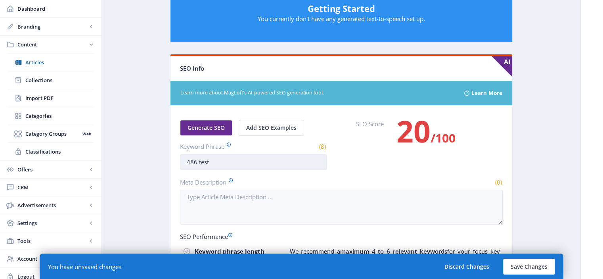
type input "try-486-take-back"
drag, startPoint x: 259, startPoint y: 160, endPoint x: 139, endPoint y: 157, distance: 119.4
click at [139, 157] on app-content-article "Export Generate Post Copy of 486 กลับสู่มาตุภูมิ... ทวงคืนโบราณวัตถุในต่าง[PERS…" at bounding box center [341, 43] width 451 height 737
paste input "try-486-take-back"
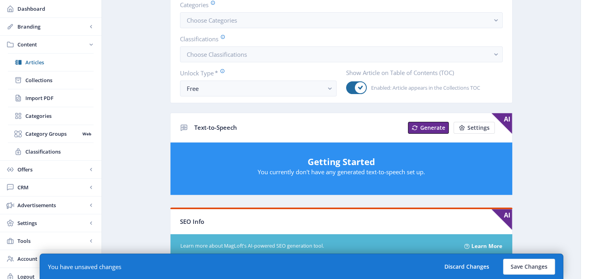
scroll to position [174, 0]
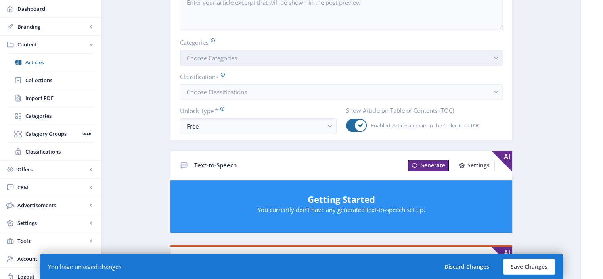
type input "try-486-take-back"
click at [301, 59] on button "Choose Categories" at bounding box center [341, 58] width 323 height 16
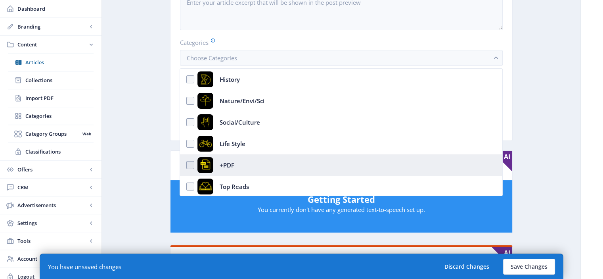
scroll to position [90, 0]
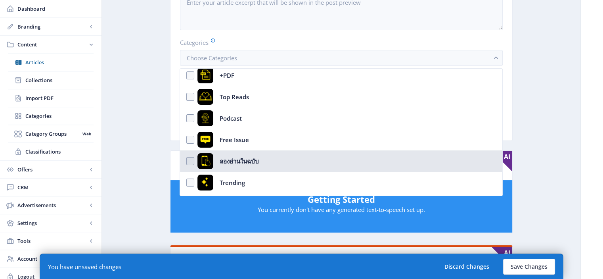
click at [190, 160] on nb-option "ลองอ่านในฉบับ" at bounding box center [341, 160] width 322 height 21
checkbox input "true"
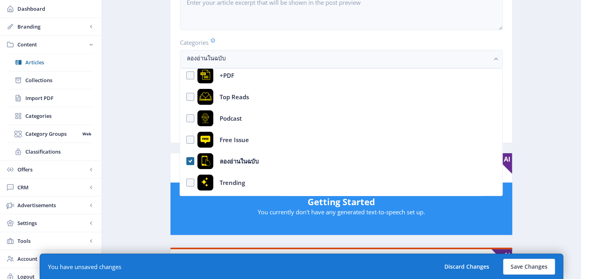
click at [546, 182] on app-content-article "Export Generate Post Copy of 486 กลับสู่มาตุภูมิ... ทวงคืนโบราณวัตถุในต่าง[PERS…" at bounding box center [341, 235] width 451 height 739
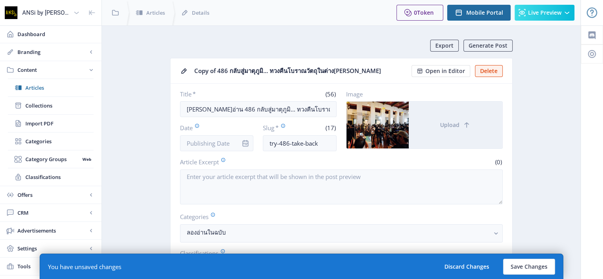
scroll to position [174, 0]
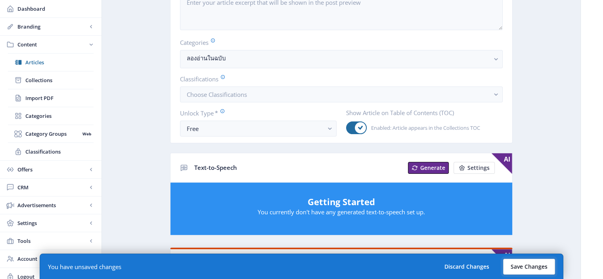
click at [522, 265] on button "Save Changes" at bounding box center [529, 267] width 52 height 16
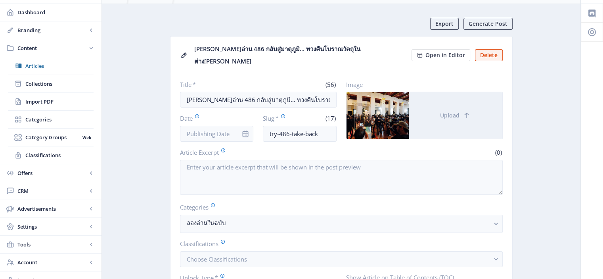
scroll to position [0, 0]
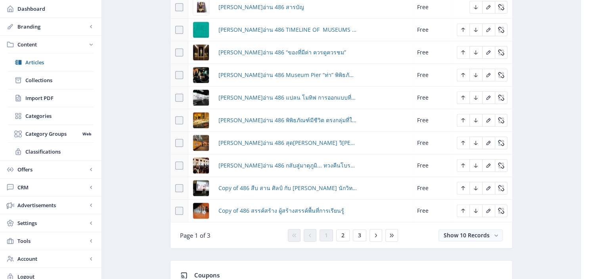
scroll to position [456, 0]
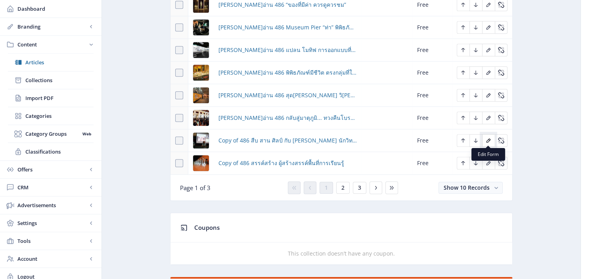
click at [488, 141] on icon "Edit page" at bounding box center [488, 140] width 6 height 6
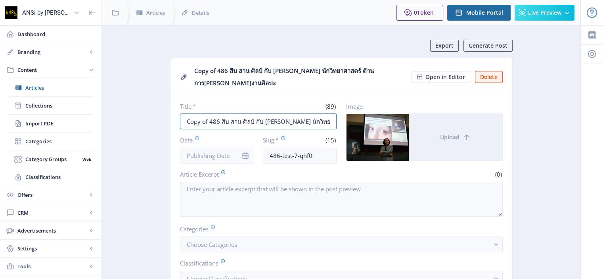
drag, startPoint x: 208, startPoint y: 117, endPoint x: 165, endPoint y: 121, distance: 43.4
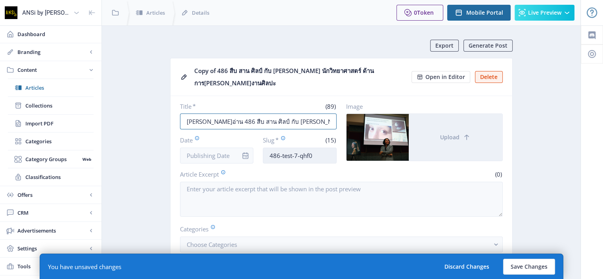
type input "[PERSON_NAME]อ่าน 486 สืบ สาน ศิลป์ กับ [PERSON_NAME] นักวิทยาศาสตร์ ด้านการ[PE…"
click at [271, 155] on input "486-test-7-qhf0" at bounding box center [300, 156] width 74 height 16
click at [323, 157] on input "try-486-test-7-qhf0" at bounding box center [300, 156] width 74 height 16
drag, startPoint x: 330, startPoint y: 156, endPoint x: 252, endPoint y: 152, distance: 78.2
click at [252, 152] on div "Date Slug * (22) try-486-science-museum" at bounding box center [258, 150] width 157 height 28
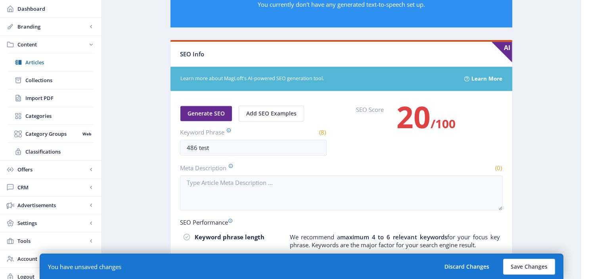
scroll to position [396, 0]
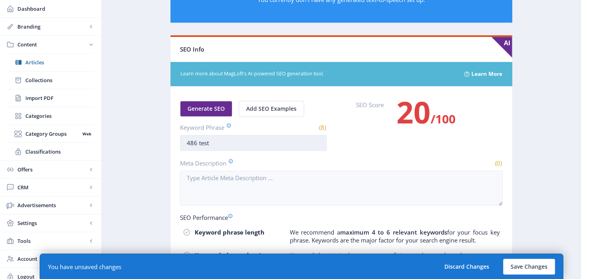
type input "try-486-science-museum"
drag, startPoint x: 220, startPoint y: 146, endPoint x: 173, endPoint y: 144, distance: 48.0
click at [173, 144] on nb-card-body "Generate SEO Add SEO Examples Keyword Phrase (8) 486 test SEO Score 20 /100 Met…" at bounding box center [342, 233] width 342 height 294
paste input "try-486-science-museum"
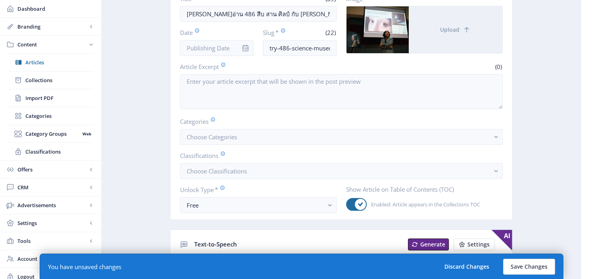
scroll to position [108, 0]
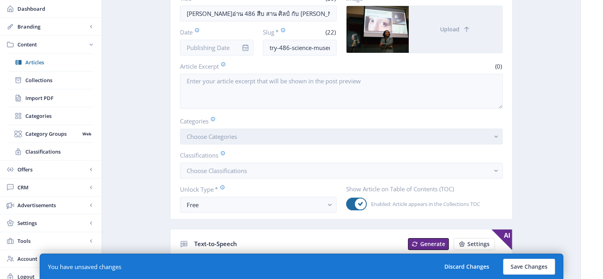
type input "try-486-science-museum"
click at [257, 134] on button "Choose Categories" at bounding box center [341, 136] width 323 height 16
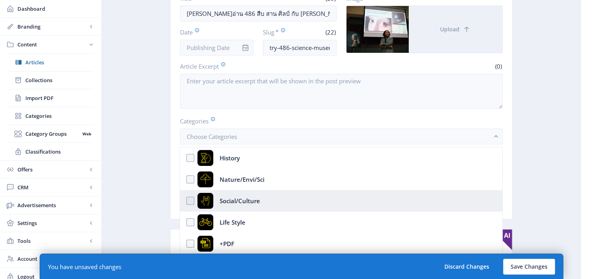
scroll to position [103, 0]
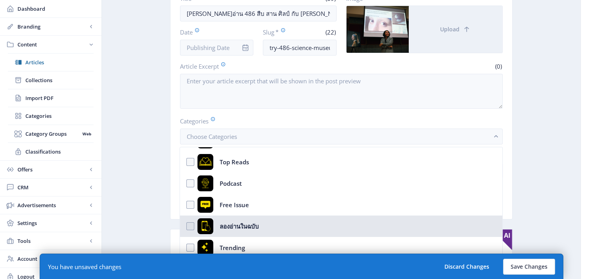
click at [190, 226] on nb-option "ลองอ่านในฉบับ" at bounding box center [341, 225] width 322 height 21
checkbox input "true"
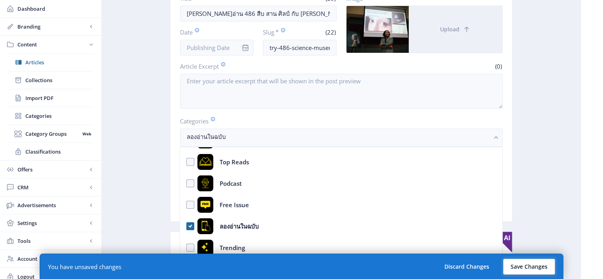
click at [522, 268] on button "Save Changes" at bounding box center [529, 267] width 52 height 16
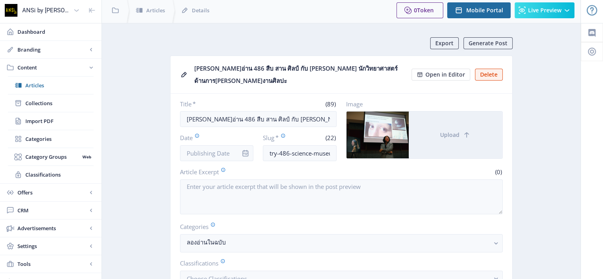
scroll to position [0, 0]
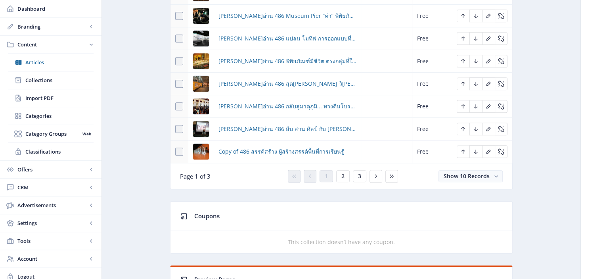
scroll to position [481, 0]
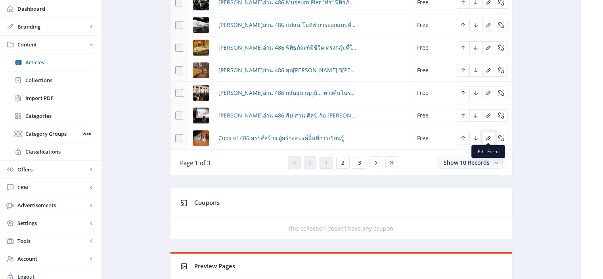
click at [490, 135] on icon "Edit page" at bounding box center [488, 138] width 6 height 6
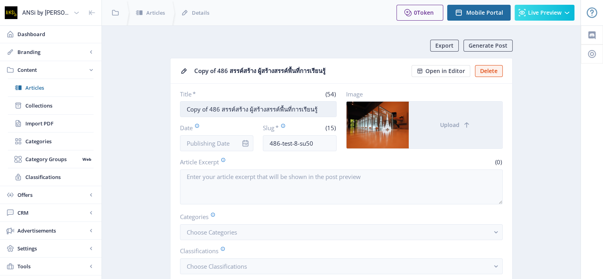
click at [208, 112] on input "Copy of 486 สรรค์สร้าง ผู้สร้างสรรค์พื้นที่การเรียนรู้" at bounding box center [258, 109] width 157 height 16
drag, startPoint x: 208, startPoint y: 112, endPoint x: 174, endPoint y: 111, distance: 33.3
click at [174, 111] on nb-card-body "Title * (54) Copy of 486 สรรค์สร้าง ผู้สร้างสรรค์พื้นที่การเรียนรู้ Date Slug *…" at bounding box center [342, 199] width 342 height 231
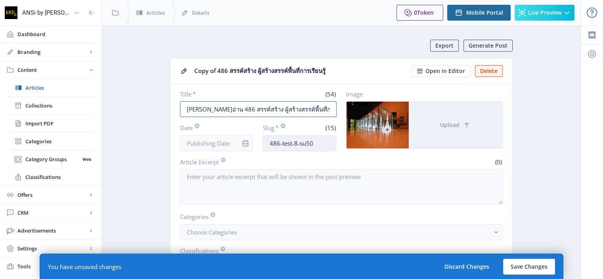
type input "[PERSON_NAME]อ่าน 486 สรรค์สร้าง ผู้สร้างสรรค์พื้นที่การเรียนรู้"
click at [270, 144] on input "486-test-8-su50" at bounding box center [300, 143] width 74 height 16
click at [324, 142] on input "try-486-test-8-su50" at bounding box center [300, 143] width 74 height 16
drag, startPoint x: 330, startPoint y: 144, endPoint x: 240, endPoint y: 153, distance: 90.9
click at [240, 153] on nb-card-body "Title * (54) [PERSON_NAME]อ่าน 486 สรรค์สร้าง ผู้สร้างสรรค์พื้นที่การเรียนรู้ D…" at bounding box center [342, 199] width 342 height 231
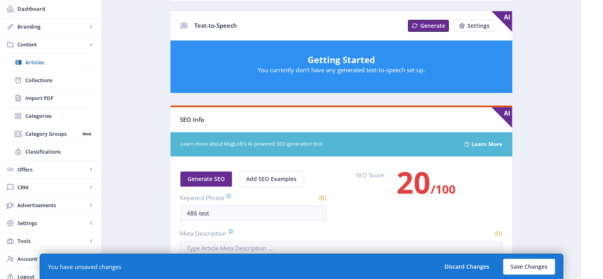
scroll to position [320, 0]
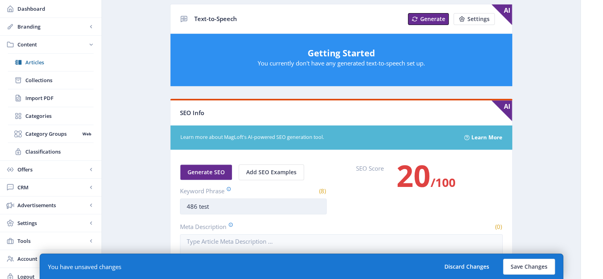
type input "try-486-education-museum"
drag, startPoint x: 220, startPoint y: 206, endPoint x: 169, endPoint y: 212, distance: 51.5
click at [169, 212] on app-content-article "Export Generate Post Copy of 486 สรรค์สร้าง ผู้สร้างสรรค์พื้นที่การเรียนรู้ Ope…" at bounding box center [341, 87] width 451 height 737
paste input "try-486-education-museum"
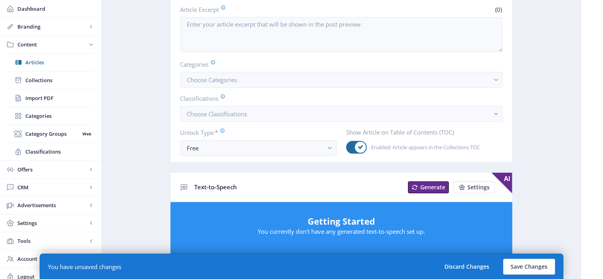
scroll to position [153, 0]
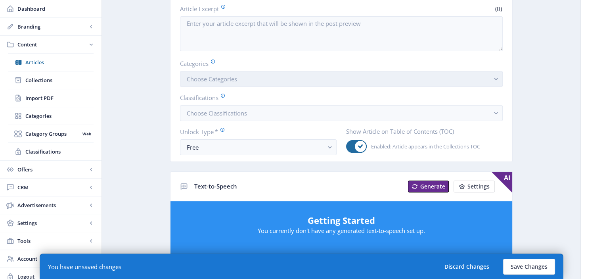
type input "try-486-education-museum"
click at [319, 82] on button "Choose Categories" at bounding box center [341, 79] width 323 height 16
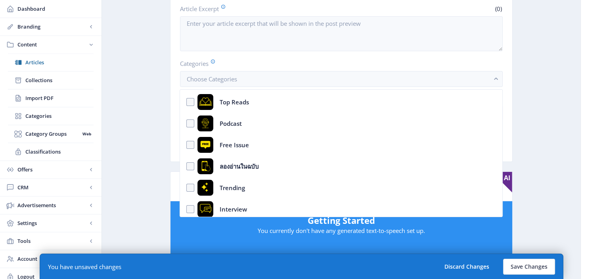
scroll to position [105, 0]
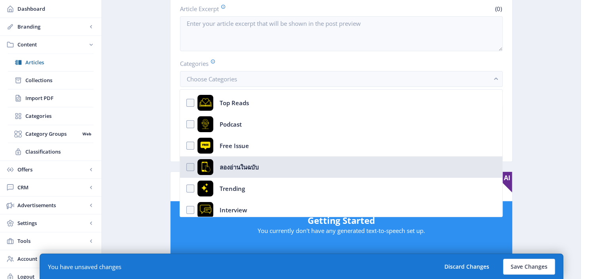
click at [189, 167] on nb-option "ลองอ่านในฉบับ" at bounding box center [341, 166] width 322 height 21
checkbox input "true"
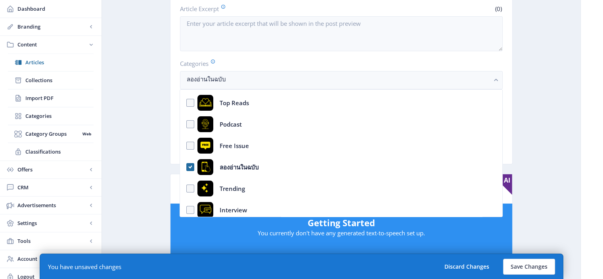
click at [555, 141] on app-content-article "Export Generate Post Copy of 486 สรรค์สร้าง ผู้สร้างสรรค์พื้นที่การเรียนรู้ Ope…" at bounding box center [341, 256] width 451 height 739
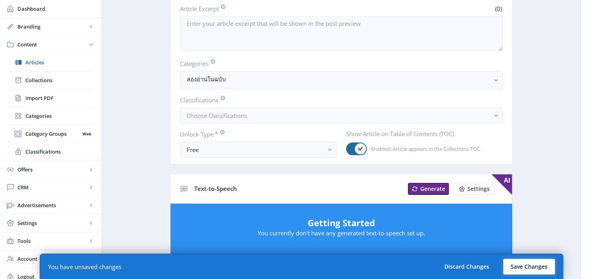
click at [516, 266] on button "Save Changes" at bounding box center [529, 267] width 52 height 16
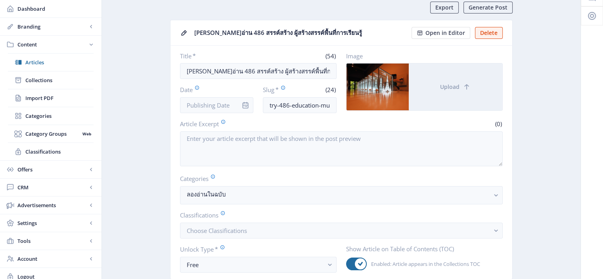
scroll to position [0, 0]
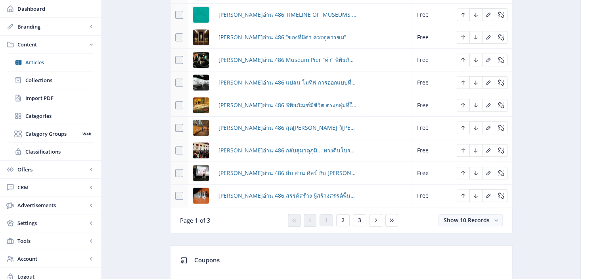
scroll to position [434, 0]
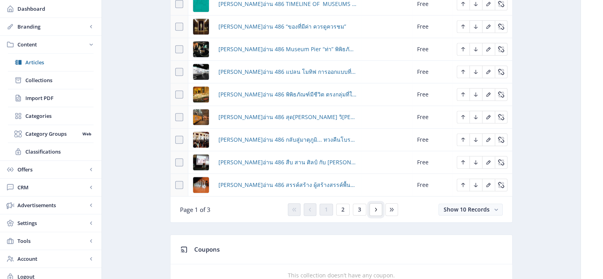
click at [373, 208] on icon at bounding box center [376, 209] width 6 height 6
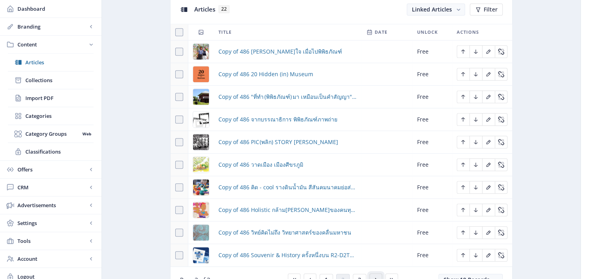
scroll to position [336, 0]
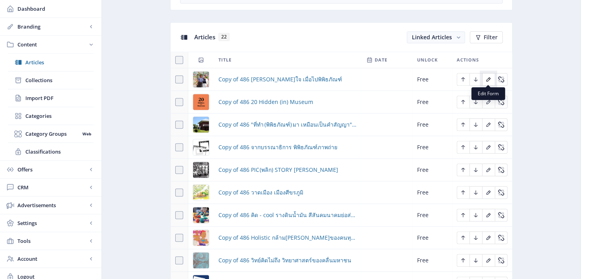
click at [489, 77] on icon "Edit page" at bounding box center [488, 79] width 6 height 6
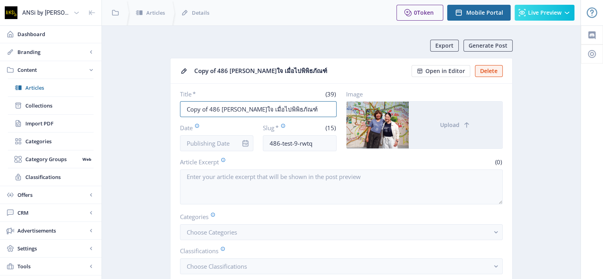
drag, startPoint x: 210, startPoint y: 109, endPoint x: 171, endPoint y: 107, distance: 38.6
click at [171, 107] on nb-card-body "Title * (39) Copy of 486 [PERSON_NAME]ใจ เมื่อไปพิพิธภัณฑ์ Date Slug * (15) 486…" at bounding box center [342, 199] width 342 height 231
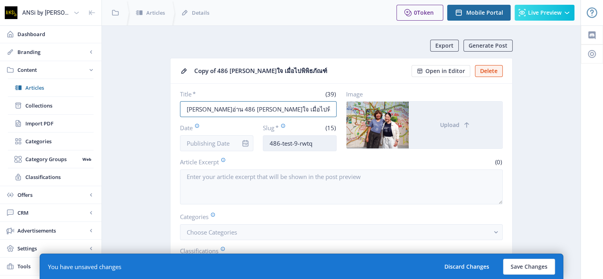
type input "[PERSON_NAME]อ่าน 486 [PERSON_NAME]ใจ เมื่อไปพิพิธภัณฑ์"
click at [269, 141] on input "486-test-9-rwtq" at bounding box center [300, 143] width 74 height 16
click at [322, 146] on input "try-486-test-9-rwtq" at bounding box center [300, 143] width 74 height 16
drag, startPoint x: 332, startPoint y: 143, endPoint x: 259, endPoint y: 137, distance: 73.2
click at [259, 137] on div "Date Slug * (19) try-486-love-museum" at bounding box center [258, 137] width 157 height 28
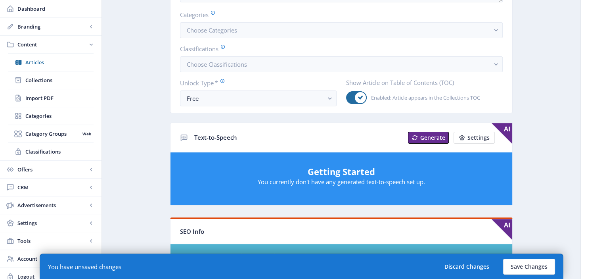
scroll to position [344, 0]
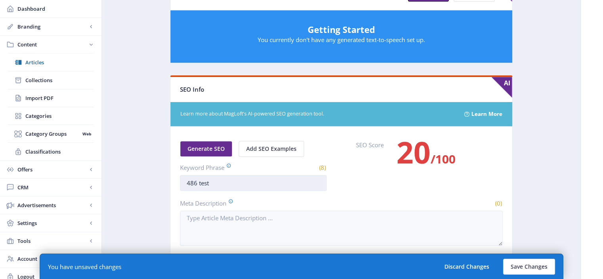
type input "try-486-love-museum"
drag, startPoint x: 215, startPoint y: 186, endPoint x: 163, endPoint y: 184, distance: 51.6
click at [163, 184] on app-content-article "Export Generate Post Copy of 486 [PERSON_NAME]ใจ เมื่อไปพิพิธภัณฑ์ Open in Edit…" at bounding box center [341, 64] width 451 height 737
paste input "try-486-love-museum"
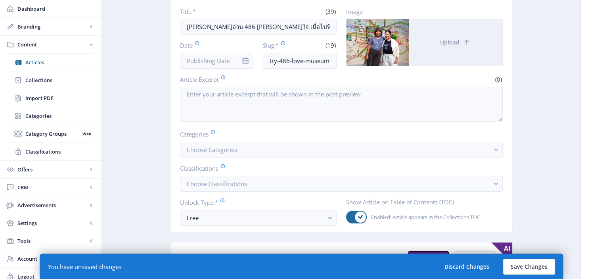
scroll to position [77, 0]
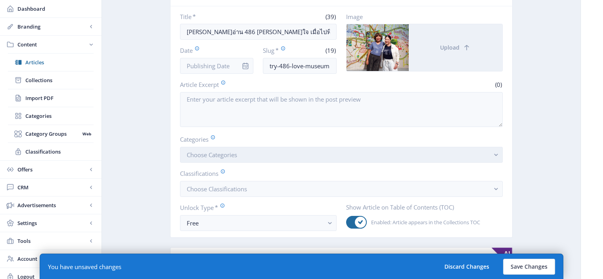
type input "try-486-love-museum"
click at [255, 150] on button "Choose Categories" at bounding box center [341, 155] width 323 height 16
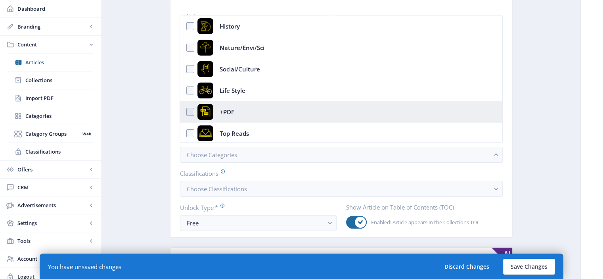
scroll to position [126, 0]
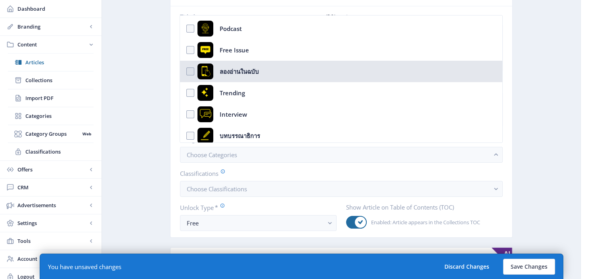
click at [190, 69] on nb-option "ลองอ่านในฉบับ" at bounding box center [341, 71] width 322 height 21
checkbox input "true"
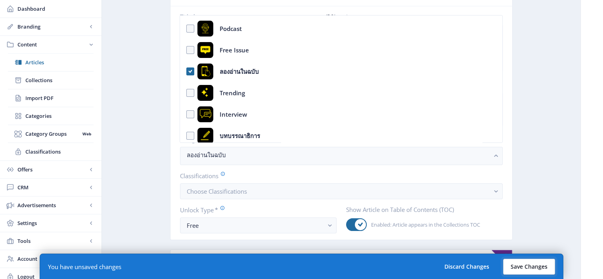
click at [524, 264] on button "Save Changes" at bounding box center [529, 267] width 52 height 16
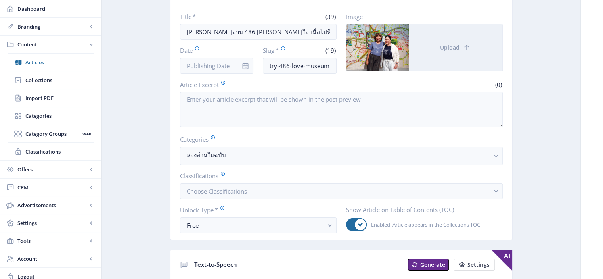
scroll to position [0, 0]
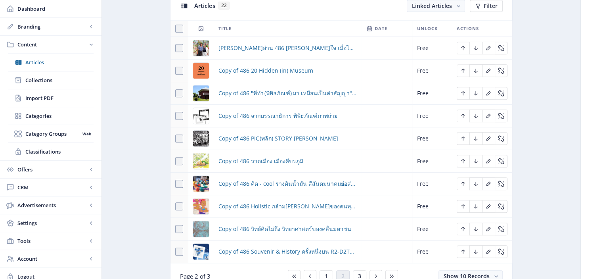
scroll to position [368, 0]
click at [491, 68] on icon "Edit page" at bounding box center [488, 70] width 6 height 6
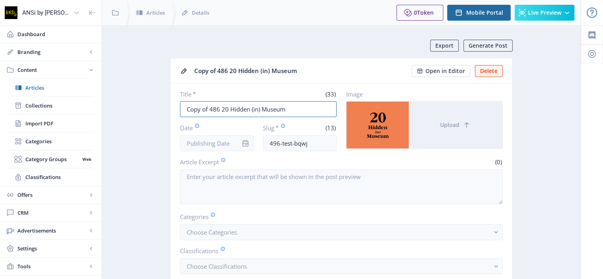
drag, startPoint x: 208, startPoint y: 106, endPoint x: 169, endPoint y: 112, distance: 39.7
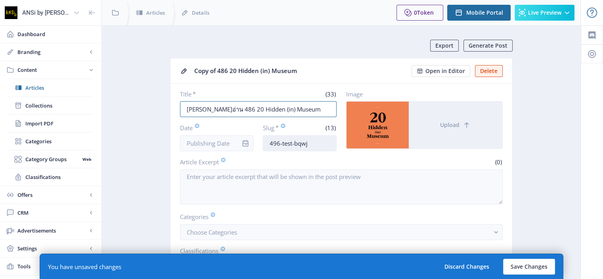
type input "[PERSON_NAME]อ่าน 486 20 Hidden (in) Museum"
click at [270, 144] on input "496-test-bqwj" at bounding box center [300, 143] width 74 height 16
click at [318, 145] on input "try-496-test-bqwj" at bounding box center [300, 143] width 74 height 16
drag, startPoint x: 331, startPoint y: 143, endPoint x: 257, endPoint y: 142, distance: 73.8
click at [257, 142] on div "Date Slug * (21) try-496-hidden-museum" at bounding box center [258, 137] width 157 height 28
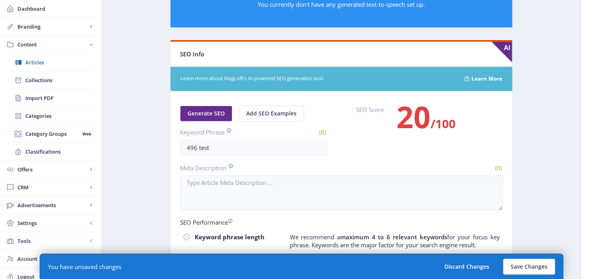
scroll to position [378, 0]
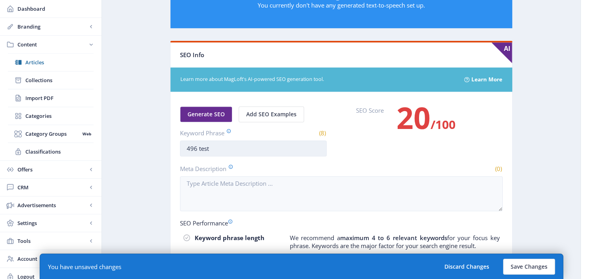
type input "try-496-hidden-museum"
drag, startPoint x: 237, startPoint y: 153, endPoint x: 233, endPoint y: 150, distance: 5.6
click at [233, 150] on input "496 test" at bounding box center [253, 148] width 147 height 16
drag, startPoint x: 233, startPoint y: 150, endPoint x: 164, endPoint y: 149, distance: 69.0
click at [163, 149] on app-content-article "Export Generate Post Copy of 486 20 Hidden (in) Museum Open in Editor Delete Ti…" at bounding box center [341, 37] width 451 height 752
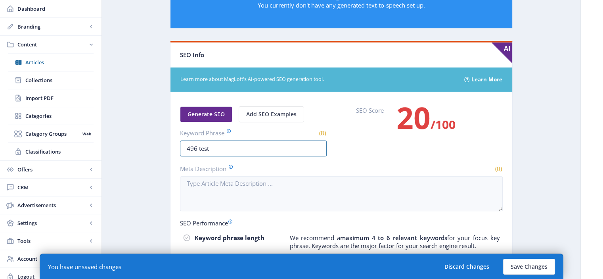
paste input "try-496-hidden-museum"
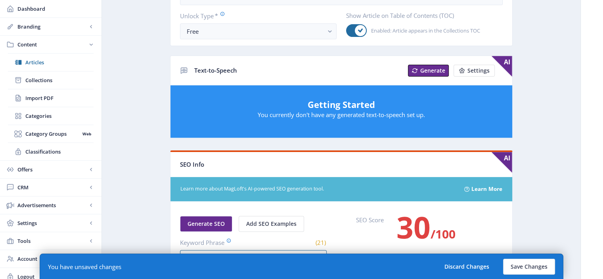
scroll to position [190, 0]
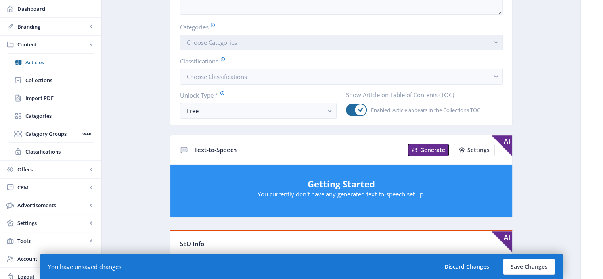
type input "try-496-hidden-museum"
click at [251, 41] on button "Choose Categories" at bounding box center [341, 43] width 323 height 16
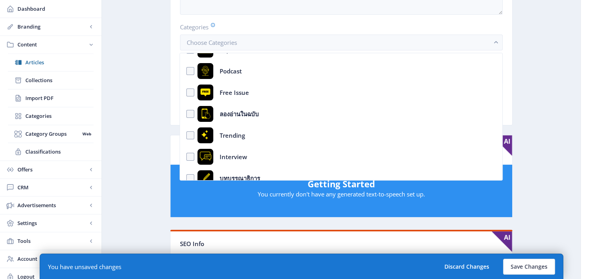
scroll to position [121, 0]
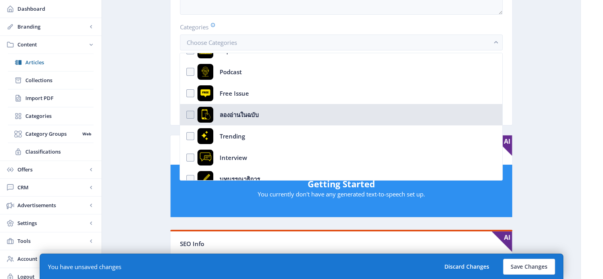
click at [188, 115] on nb-option "ลองอ่านในฉบับ" at bounding box center [341, 114] width 322 height 21
checkbox input "true"
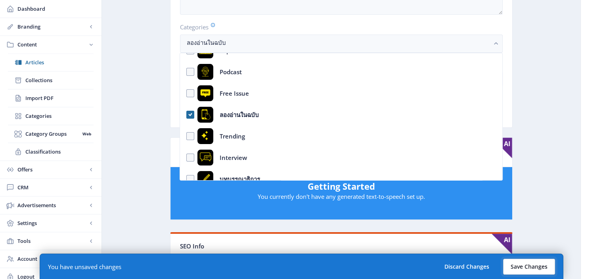
click at [543, 265] on button "Save Changes" at bounding box center [529, 267] width 52 height 16
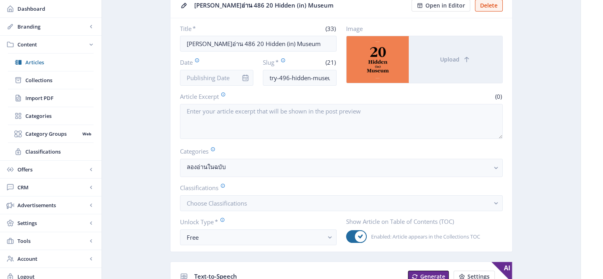
scroll to position [0, 0]
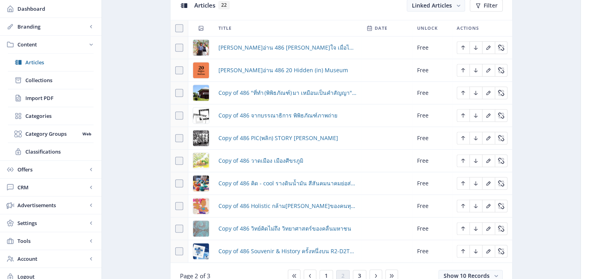
scroll to position [412, 0]
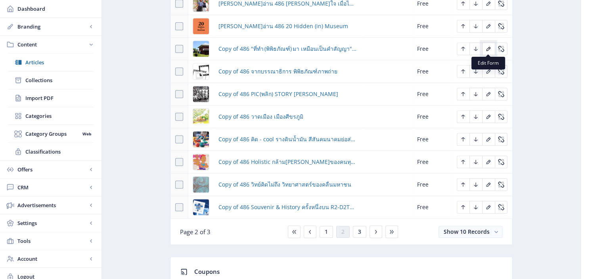
click at [486, 47] on icon "Edit page" at bounding box center [488, 49] width 6 height 6
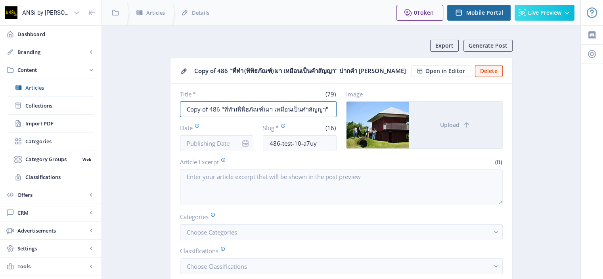
drag, startPoint x: 208, startPoint y: 120, endPoint x: 173, endPoint y: 121, distance: 34.9
click at [173, 121] on nb-card-body "Title * (79) Copy of 486 "ที่ทำ (พิพิธภัณฑ์) มา เหมือนเป็นคำสัญญา" ปากคำ [PERSO…" at bounding box center [342, 199] width 342 height 231
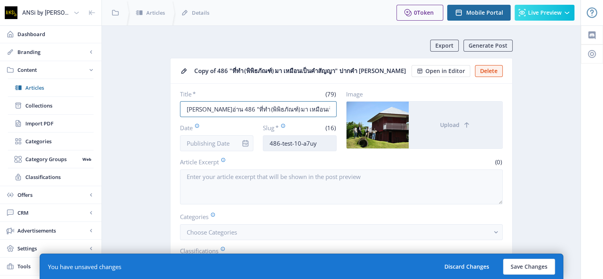
type input "[PERSON_NAME]อ่าน 486 "ที่ทำ (พิพิธภัณฑ์) มา เหมือนเป็นคำสัญญา" ปากคำ [PERSON_N…"
click at [271, 151] on input "486-test-10-a7uy" at bounding box center [300, 143] width 74 height 16
click at [326, 151] on input "try-486-test-10-a7uy" at bounding box center [300, 143] width 74 height 16
drag, startPoint x: 332, startPoint y: 156, endPoint x: 257, endPoint y: 159, distance: 74.6
click at [257, 151] on div "Date Slug * (23) try-486-interview-[PERSON_NAME]" at bounding box center [258, 137] width 157 height 28
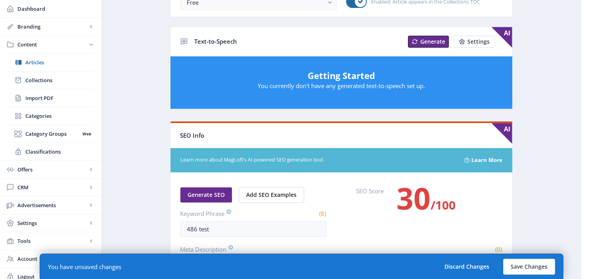
scroll to position [374, 0]
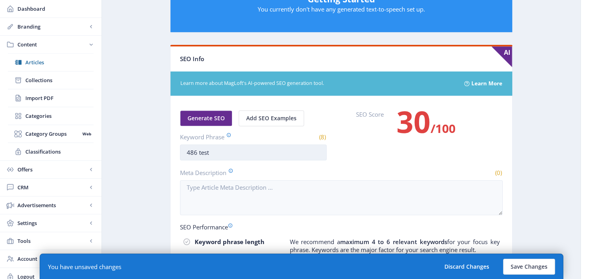
type input "try-486-interview-[PERSON_NAME]"
drag, startPoint x: 219, startPoint y: 161, endPoint x: 148, endPoint y: 160, distance: 71.4
click at [147, 160] on app-content-article "Export Generate Post Copy of 486 "ที่ทำ (พิพิธภัณฑ์) มา เหมือนเป็นคำสัญญา" ปากค…" at bounding box center [341, 33] width 451 height 737
paste input "try-486-interview-[PERSON_NAME]"
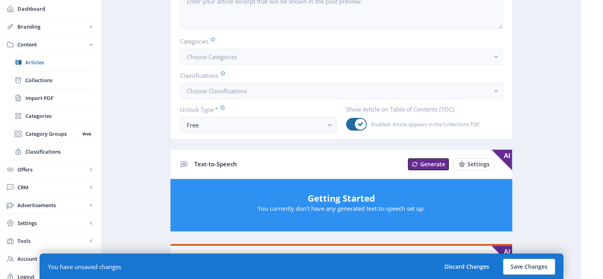
scroll to position [174, 0]
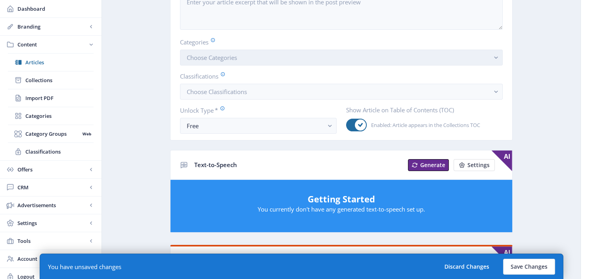
type input "try-486-interview-[PERSON_NAME]"
click at [289, 65] on button "Choose Categories" at bounding box center [341, 58] width 323 height 16
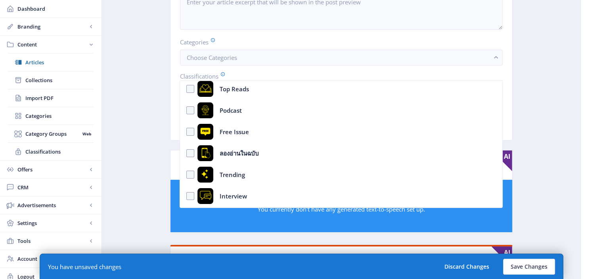
scroll to position [109, 0]
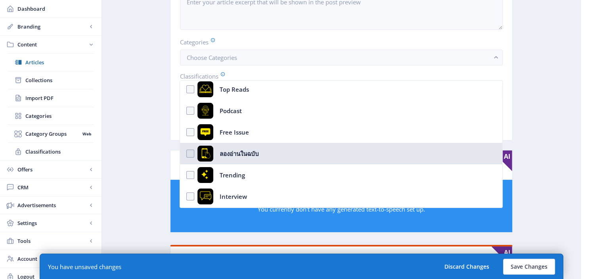
click at [190, 155] on nb-option "ลองอ่านในฉบับ" at bounding box center [341, 153] width 322 height 21
checkbox input "true"
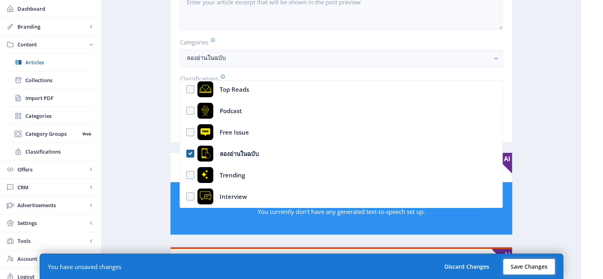
click at [517, 268] on button "Save Changes" at bounding box center [529, 267] width 52 height 16
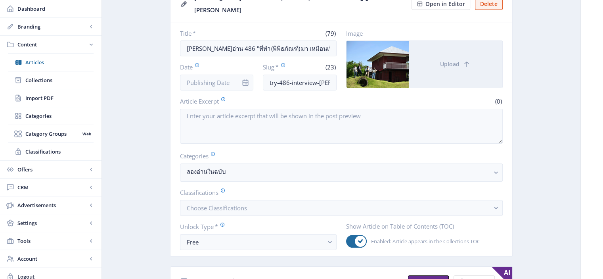
scroll to position [0, 0]
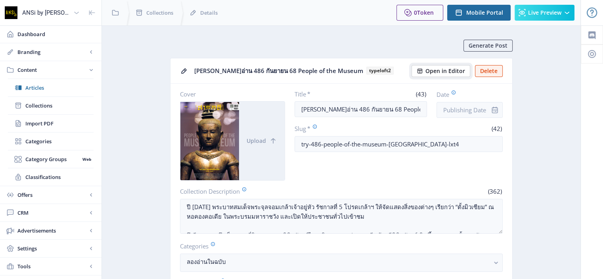
click at [435, 71] on span "Open in Editor" at bounding box center [446, 71] width 40 height 6
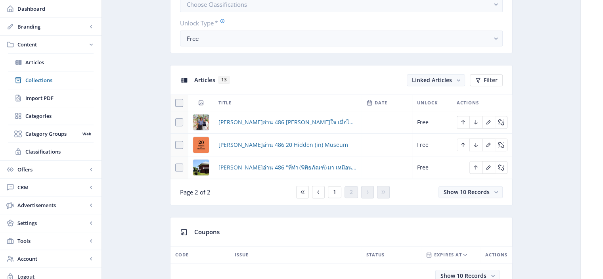
scroll to position [306, 0]
click at [321, 188] on icon at bounding box center [318, 191] width 6 height 6
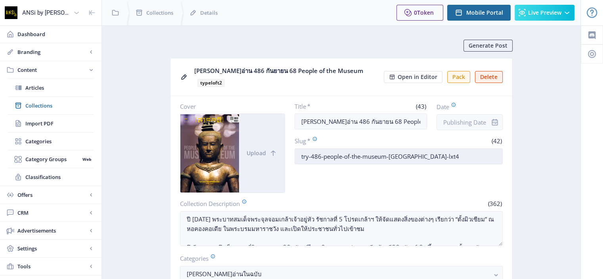
click at [435, 148] on input "try-486-people-of-the-museum-[GEOGRAPHIC_DATA]-lxt4" at bounding box center [399, 156] width 208 height 16
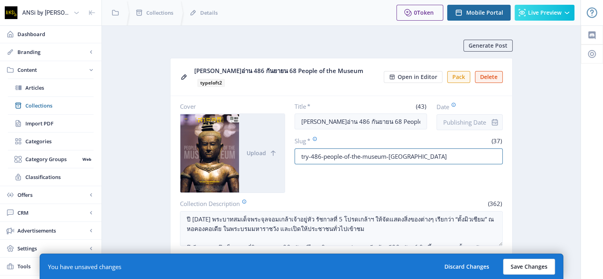
type input "try-486-people-of-the-museum-thailand"
click at [522, 265] on button "Save Changes" at bounding box center [529, 267] width 52 height 16
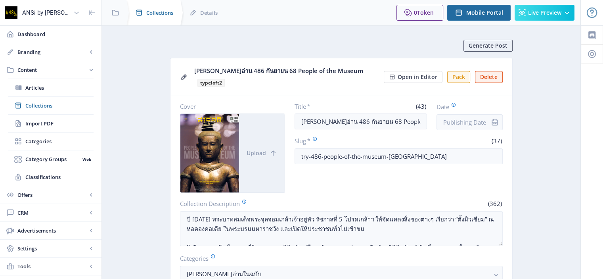
click at [149, 13] on span "Collections" at bounding box center [159, 13] width 27 height 8
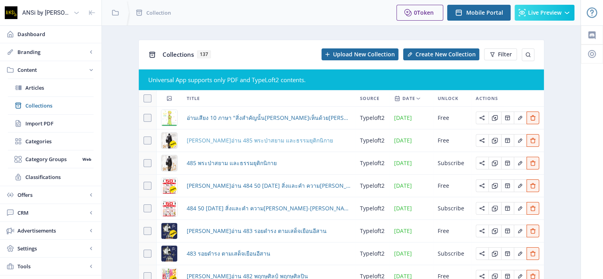
scroll to position [106, 0]
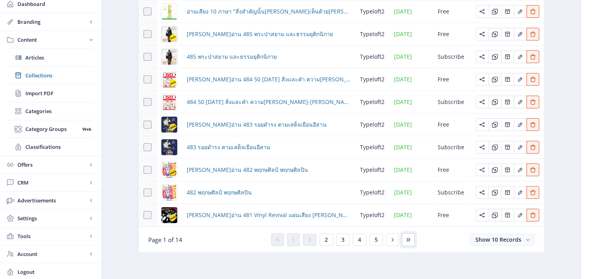
click at [405, 238] on icon at bounding box center [408, 239] width 6 height 6
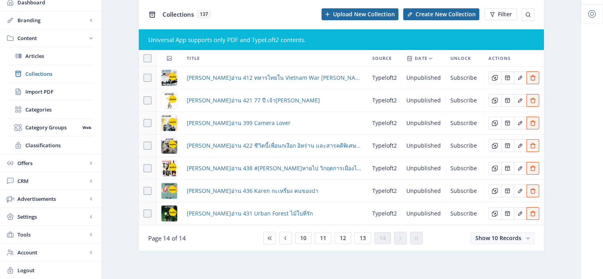
scroll to position [38, 0]
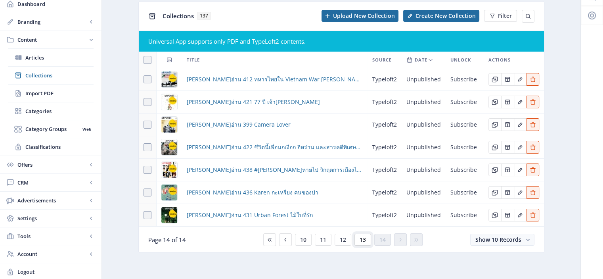
click at [363, 240] on span "13" at bounding box center [363, 239] width 6 height 6
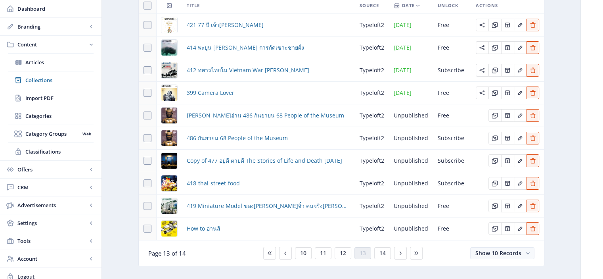
scroll to position [94, 0]
click at [518, 135] on icon "Edit page" at bounding box center [520, 137] width 6 height 6
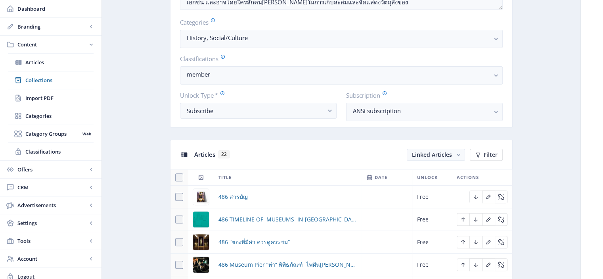
scroll to position [131, 0]
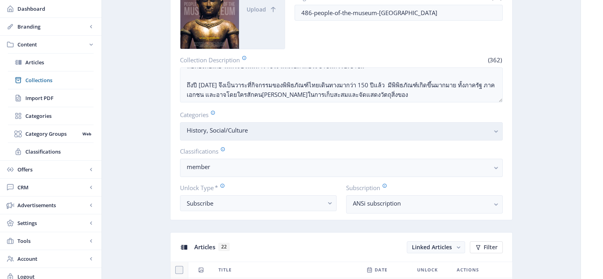
click at [324, 134] on nb-select-label "History, Social/Culture" at bounding box center [338, 130] width 303 height 10
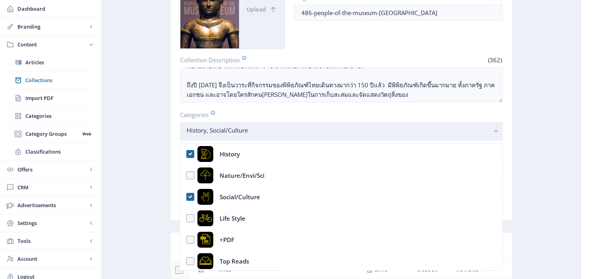
scroll to position [0, 0]
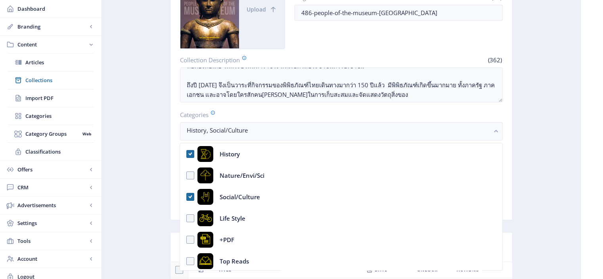
click at [190, 156] on nb-option "History" at bounding box center [341, 153] width 322 height 21
checkbox input "false"
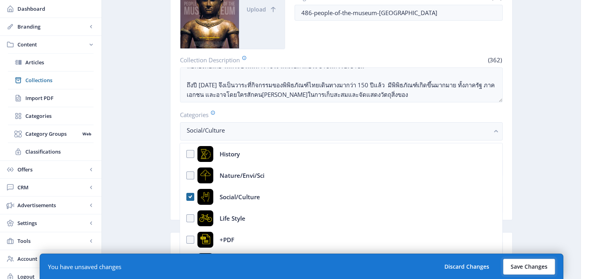
click at [516, 260] on button "Save Changes" at bounding box center [529, 267] width 52 height 16
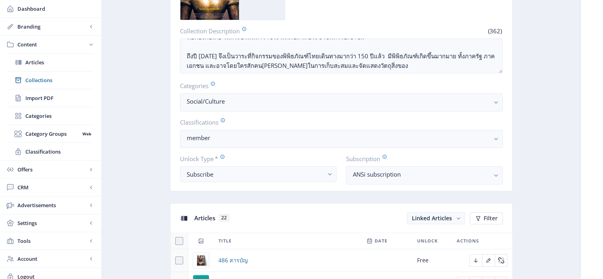
scroll to position [152, 0]
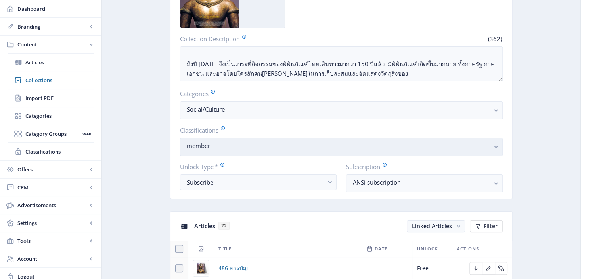
click at [357, 148] on nb-select-label "member" at bounding box center [338, 146] width 303 height 10
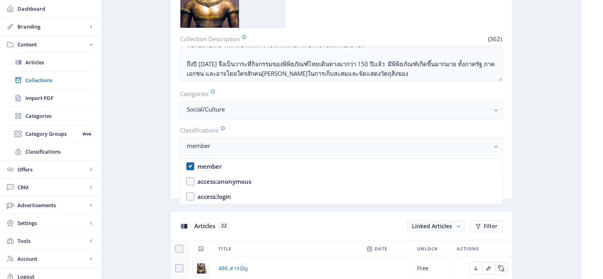
click at [192, 165] on nb-option "member" at bounding box center [341, 166] width 322 height 15
checkbox input "false"
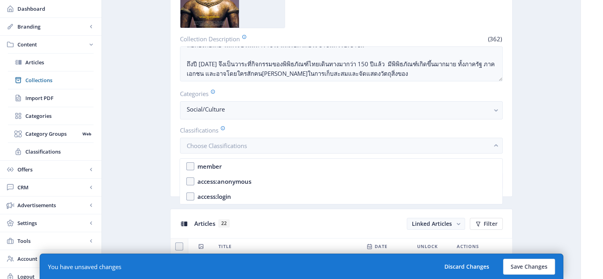
click at [296, 128] on label "Classifications" at bounding box center [338, 130] width 316 height 9
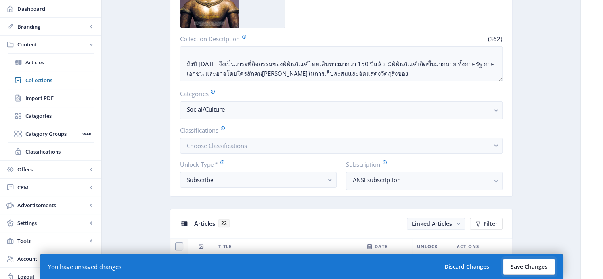
click at [535, 269] on button "Save Changes" at bounding box center [529, 267] width 52 height 16
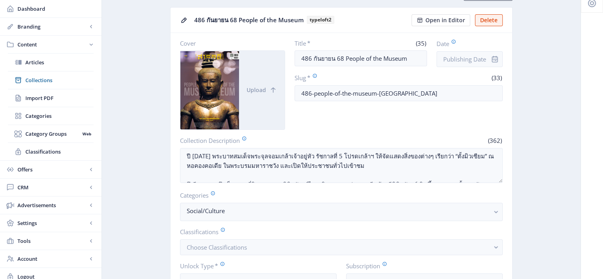
scroll to position [0, 0]
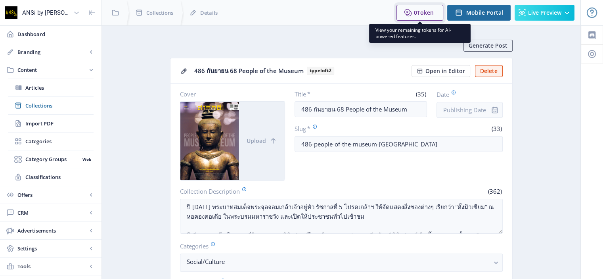
click at [408, 13] on icon at bounding box center [408, 13] width 8 height 8
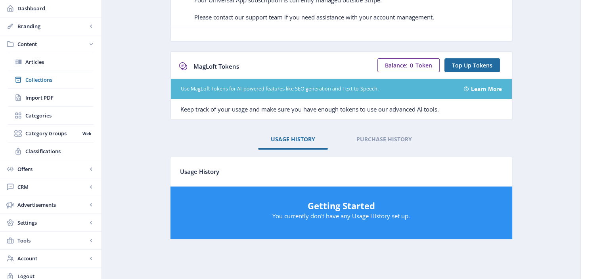
scroll to position [79, 0]
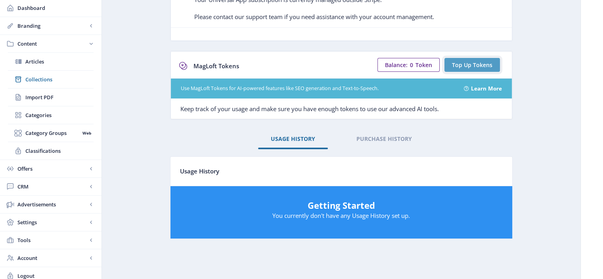
click at [466, 65] on span "Top Up Tokens" at bounding box center [472, 65] width 40 height 6
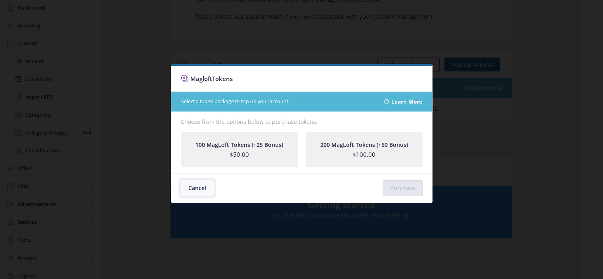
click at [195, 187] on button "Cancel" at bounding box center [197, 188] width 33 height 16
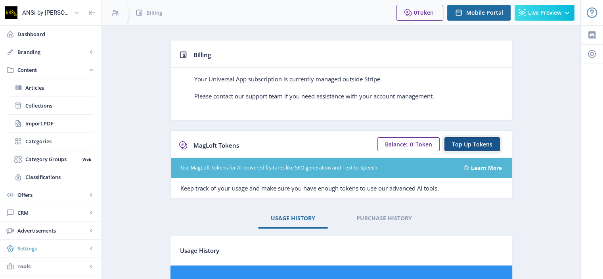
scroll to position [83, 0]
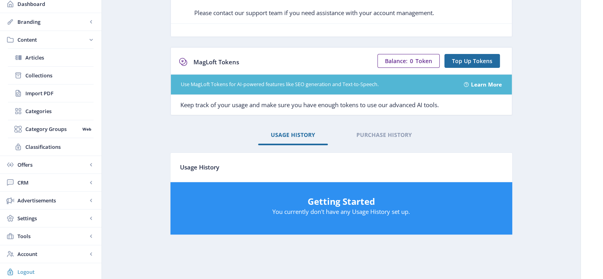
click at [38, 268] on span "Logout" at bounding box center [56, 272] width 78 height 8
